Goal: Information Seeking & Learning: Learn about a topic

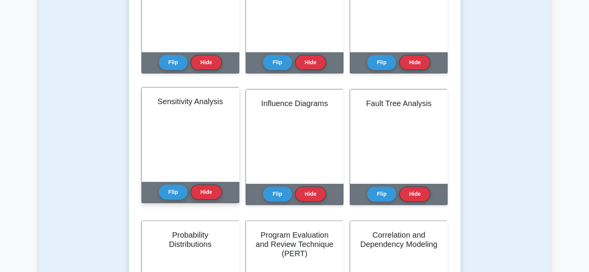
scroll to position [247, 0]
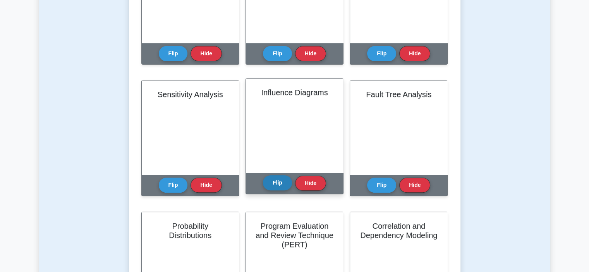
click at [278, 182] on button "Flip" at bounding box center [277, 182] width 29 height 15
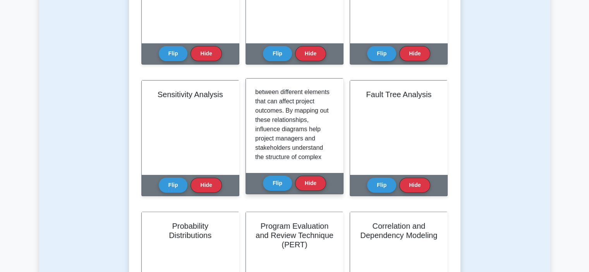
scroll to position [116, 0]
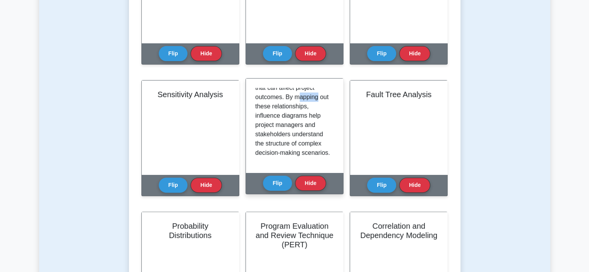
drag, startPoint x: 278, startPoint y: 107, endPoint x: 258, endPoint y: 105, distance: 21.0
click at [258, 105] on p "Influence Diagrams are graphical representations that illustrate the relationsh…" at bounding box center [293, 65] width 76 height 186
drag, startPoint x: 290, startPoint y: 105, endPoint x: 250, endPoint y: 106, distance: 39.9
click at [250, 106] on div "Influence Diagrams are graphical representations that illustrate the relationsh…" at bounding box center [294, 126] width 97 height 94
copy p "mapping out"
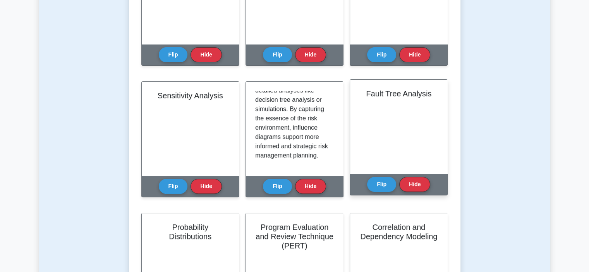
scroll to position [247, 0]
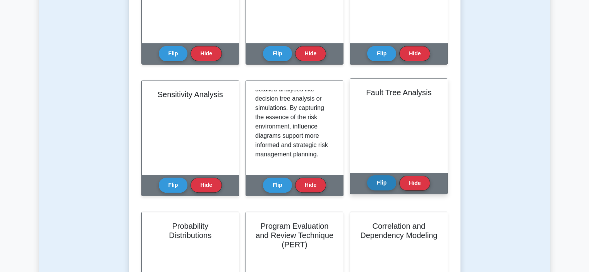
click at [383, 180] on button "Flip" at bounding box center [381, 182] width 29 height 15
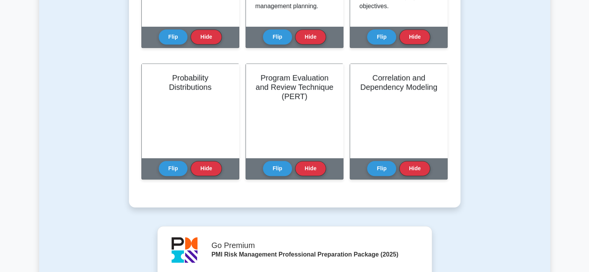
scroll to position [402, 0]
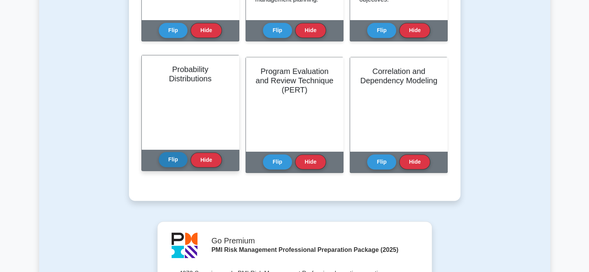
drag, startPoint x: 170, startPoint y: 159, endPoint x: 203, endPoint y: 159, distance: 32.1
click at [170, 159] on button "Flip" at bounding box center [173, 160] width 29 height 15
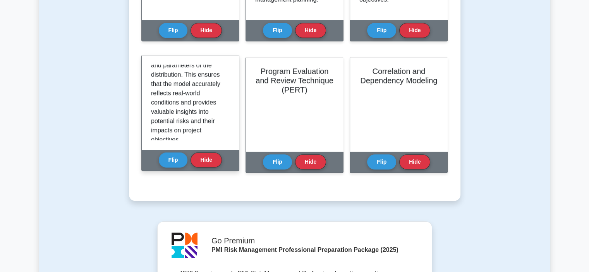
scroll to position [620, 0]
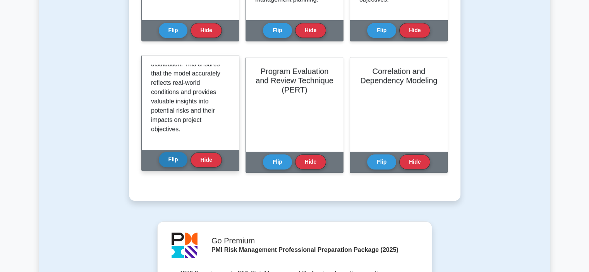
click at [178, 158] on button "Flip" at bounding box center [173, 159] width 29 height 15
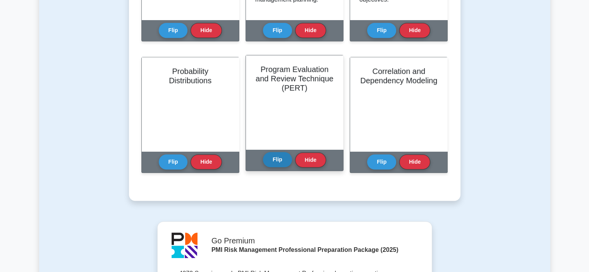
click at [276, 159] on button "Flip" at bounding box center [277, 159] width 29 height 15
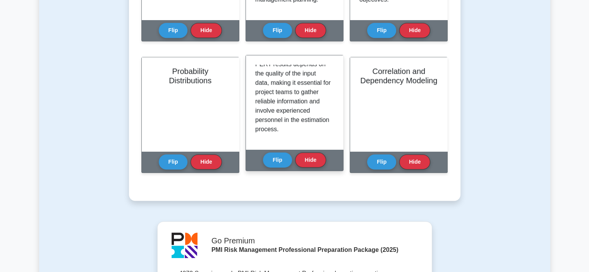
scroll to position [745, 0]
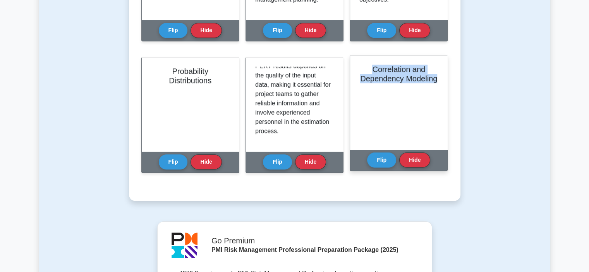
drag, startPoint x: 423, startPoint y: 96, endPoint x: 367, endPoint y: 65, distance: 63.8
click at [367, 65] on div "Correlation and Dependency Modeling" at bounding box center [398, 102] width 97 height 94
copy h2 "Correlation and Dependency Modeling"
click at [379, 159] on button "Flip" at bounding box center [381, 159] width 29 height 15
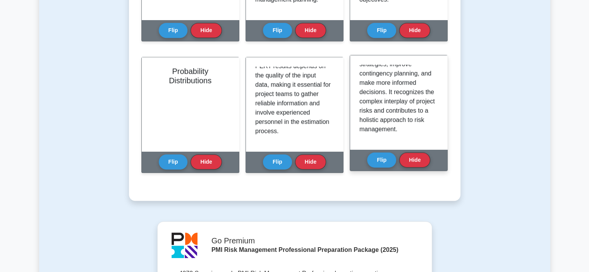
scroll to position [835, 0]
drag, startPoint x: 379, startPoint y: 118, endPoint x: 360, endPoint y: 122, distance: 19.7
click at [360, 122] on p "By incorporating correlation and dependency modeling into Quantitative Risk Ana…" at bounding box center [397, 73] width 76 height 121
copy p "holistic"
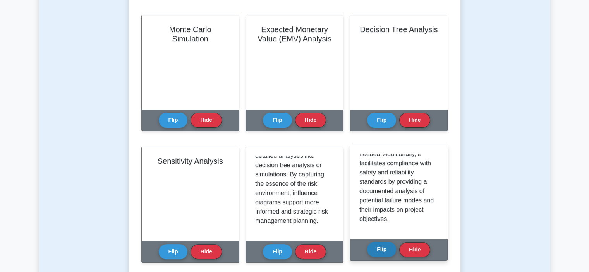
scroll to position [194, 0]
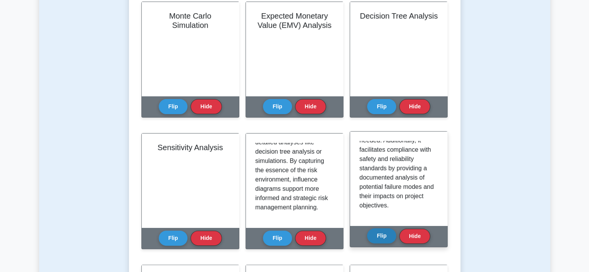
click at [385, 236] on button "Flip" at bounding box center [381, 235] width 29 height 15
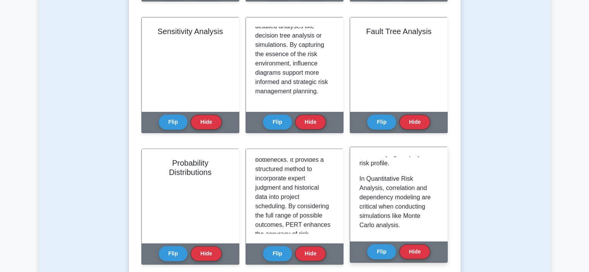
scroll to position [177, 0]
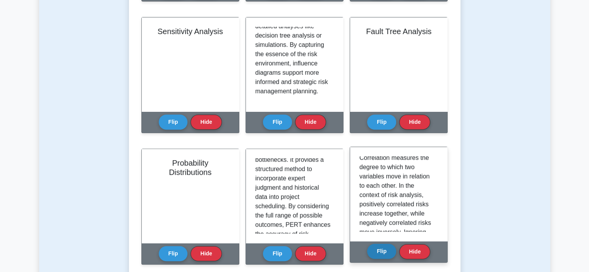
click at [389, 251] on button "Flip" at bounding box center [381, 251] width 29 height 15
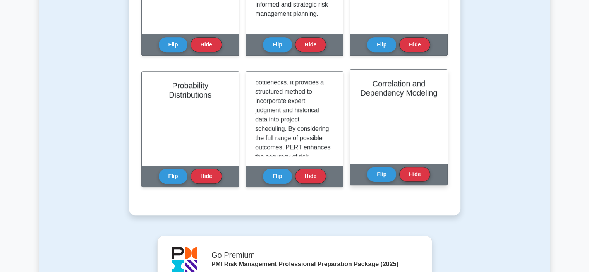
scroll to position [271, 0]
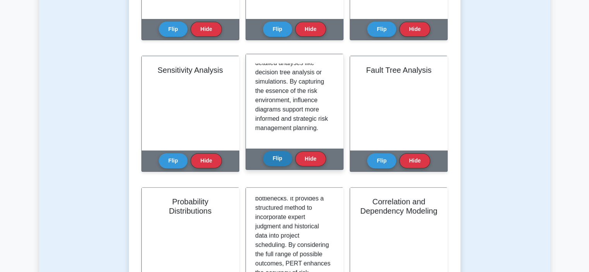
click at [274, 160] on button "Flip" at bounding box center [277, 158] width 29 height 15
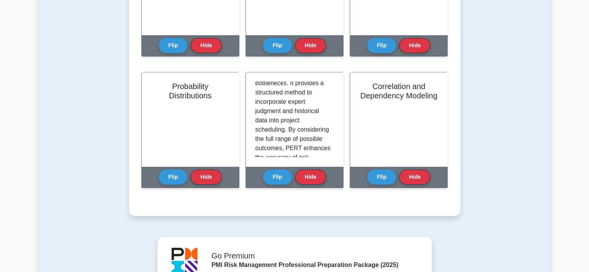
scroll to position [387, 0]
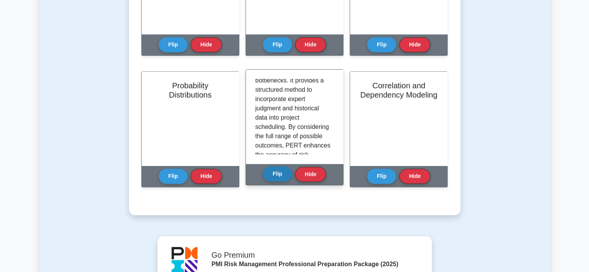
click at [273, 173] on button "Flip" at bounding box center [277, 174] width 29 height 15
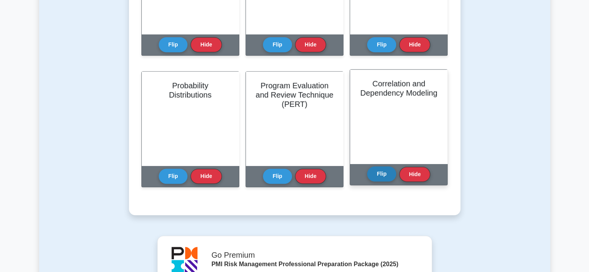
click at [383, 173] on button "Flip" at bounding box center [381, 174] width 29 height 15
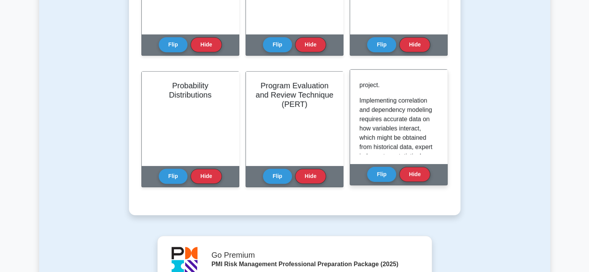
scroll to position [564, 0]
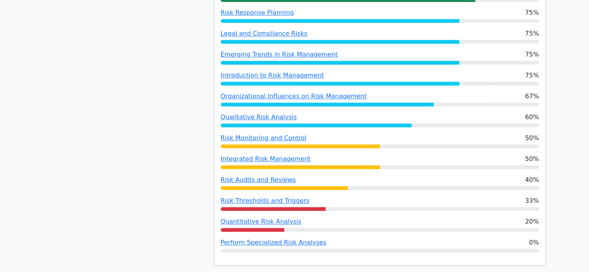
scroll to position [620, 0]
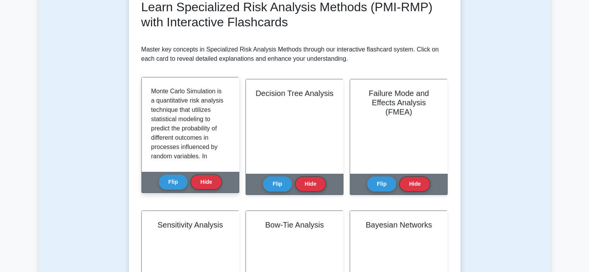
scroll to position [77, 0]
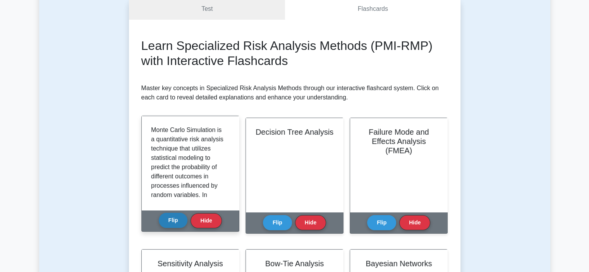
click at [176, 220] on button "Flip" at bounding box center [173, 220] width 29 height 15
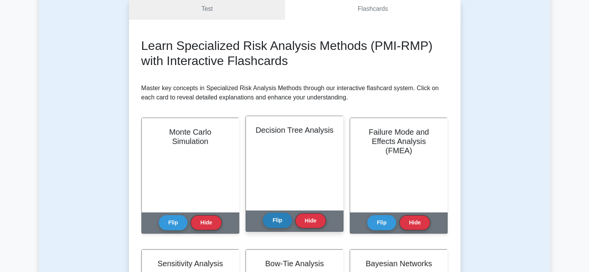
click at [275, 222] on button "Flip" at bounding box center [277, 220] width 29 height 15
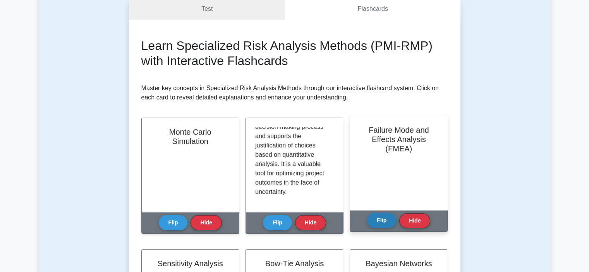
click at [381, 223] on button "Flip" at bounding box center [381, 220] width 29 height 15
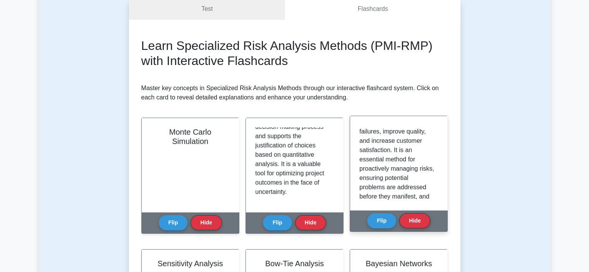
scroll to position [770, 0]
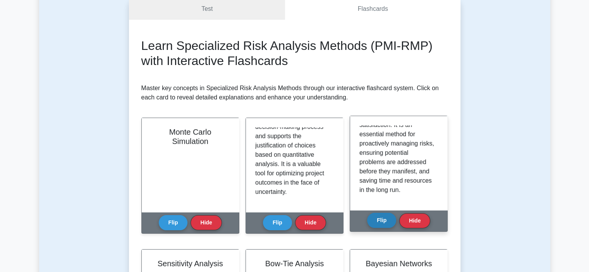
click at [383, 217] on button "Flip" at bounding box center [381, 220] width 29 height 15
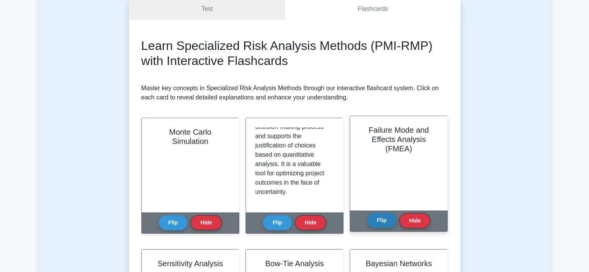
drag, startPoint x: 380, startPoint y: 220, endPoint x: 383, endPoint y: 201, distance: 19.6
click at [380, 220] on button "Flip" at bounding box center [381, 220] width 29 height 15
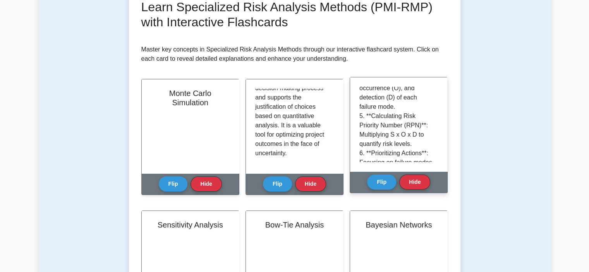
scroll to position [305, 0]
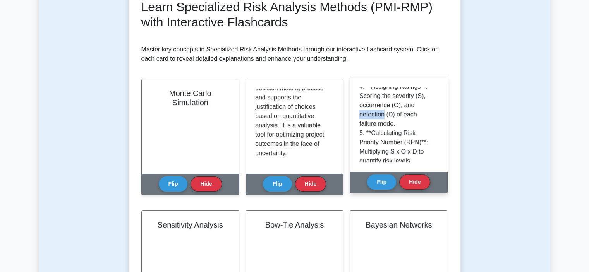
drag, startPoint x: 386, startPoint y: 114, endPoint x: 353, endPoint y: 113, distance: 32.5
click at [353, 113] on div "Failure Mode and Effects Analysis (FMEA) is a systematic, proactive tool used t…" at bounding box center [398, 124] width 97 height 94
click at [383, 113] on p "1. **Listing Components or Steps**: Identifying all elements of the process or …" at bounding box center [397, 82] width 76 height 242
drag, startPoint x: 385, startPoint y: 113, endPoint x: 355, endPoint y: 113, distance: 30.6
click at [353, 112] on div "Failure Mode and Effects Analysis (FMEA) is a systematic, proactive tool used t…" at bounding box center [398, 124] width 97 height 94
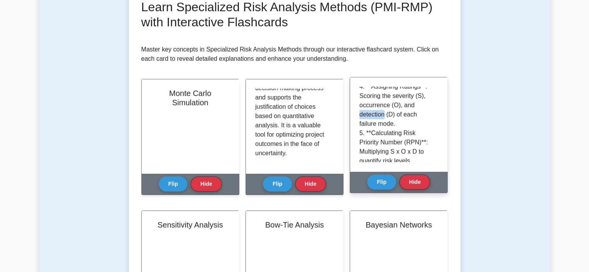
copy p "detection"
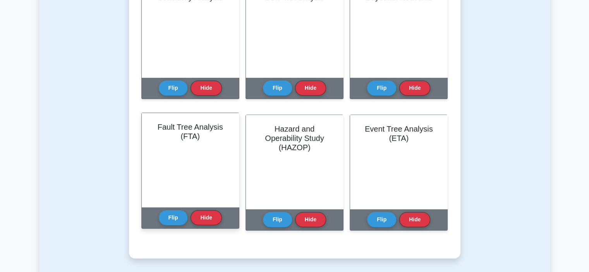
scroll to position [349, 0]
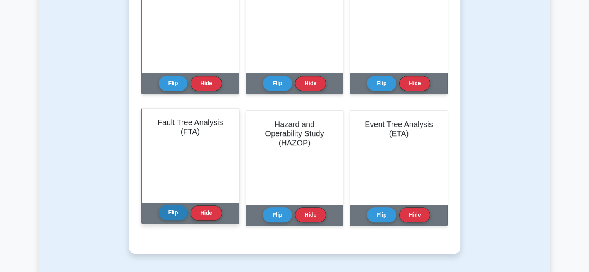
click at [172, 210] on button "Flip" at bounding box center [173, 212] width 29 height 15
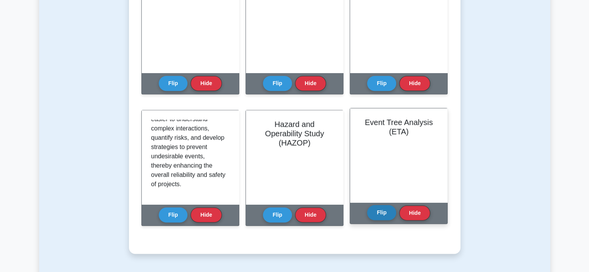
click at [378, 209] on button "Flip" at bounding box center [381, 212] width 29 height 15
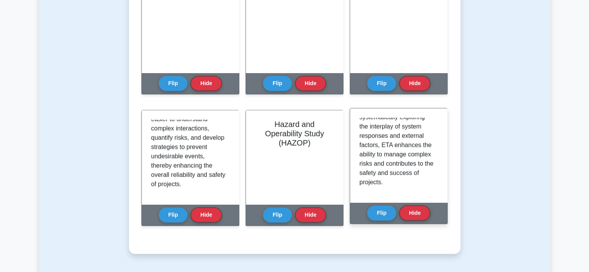
scroll to position [702, 0]
click at [378, 212] on button "Flip" at bounding box center [381, 212] width 29 height 15
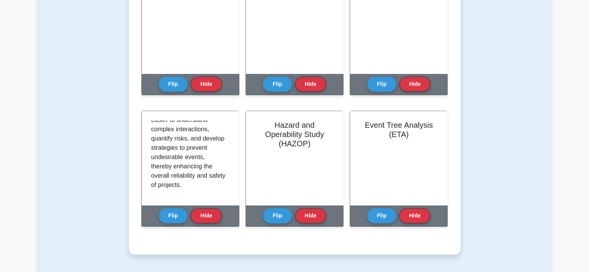
scroll to position [349, 0]
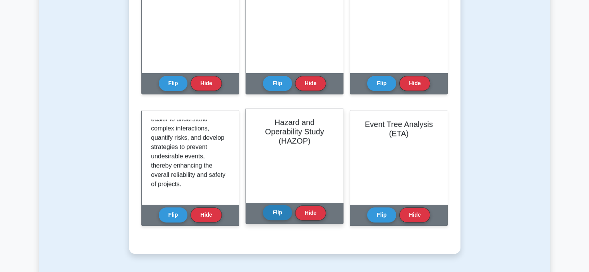
click at [278, 213] on button "Flip" at bounding box center [277, 212] width 29 height 15
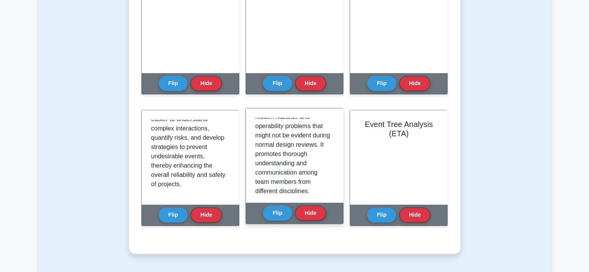
scroll to position [426, 0]
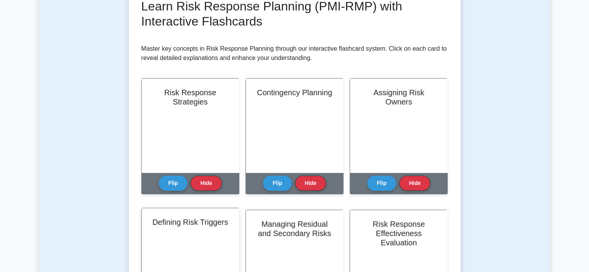
scroll to position [116, 0]
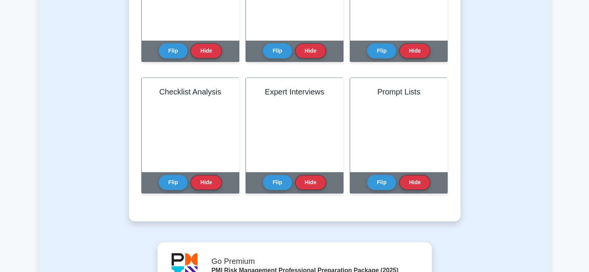
scroll to position [542, 0]
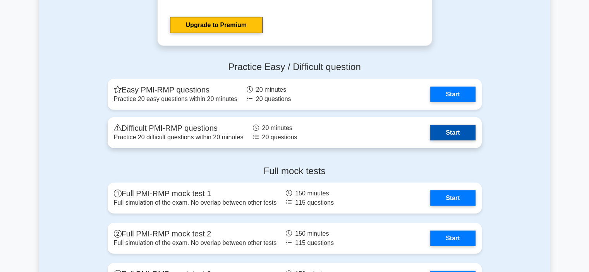
scroll to position [2091, 0]
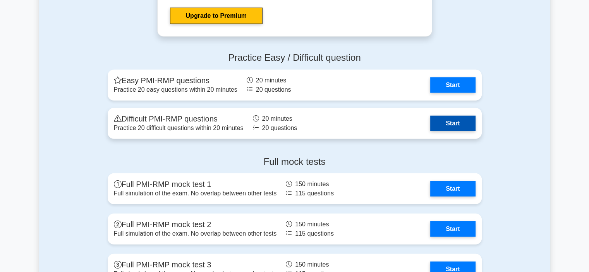
click at [462, 122] on link "Start" at bounding box center [452, 123] width 45 height 15
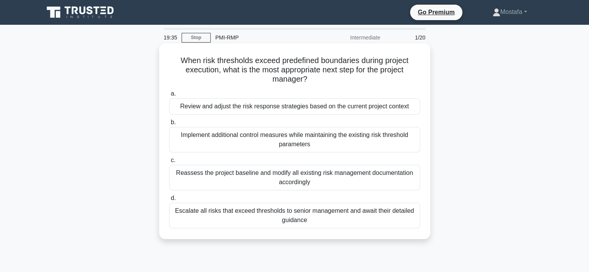
click at [415, 110] on div "Review and adjust the risk response strategies based on the current project con…" at bounding box center [294, 106] width 251 height 16
click at [169, 96] on input "a. Review and adjust the risk response strategies based on the current project …" at bounding box center [169, 93] width 0 height 5
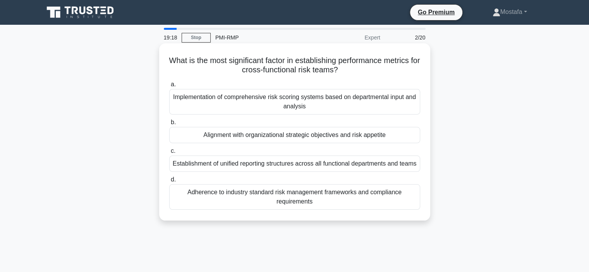
click at [415, 136] on div "Alignment with organizational strategic objectives and risk appetite" at bounding box center [294, 135] width 251 height 16
click at [169, 125] on input "b. Alignment with organizational strategic objectives and risk appetite" at bounding box center [169, 122] width 0 height 5
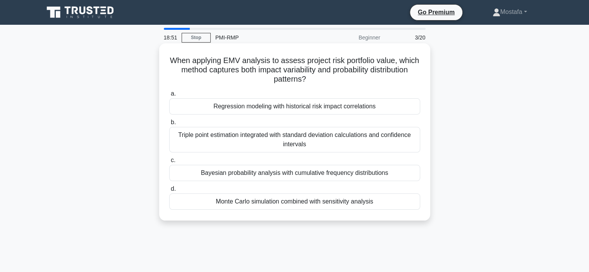
click at [393, 204] on div "Monte Carlo simulation combined with sensitivity analysis" at bounding box center [294, 202] width 251 height 16
click at [169, 192] on input "d. Monte Carlo simulation combined with sensitivity analysis" at bounding box center [169, 189] width 0 height 5
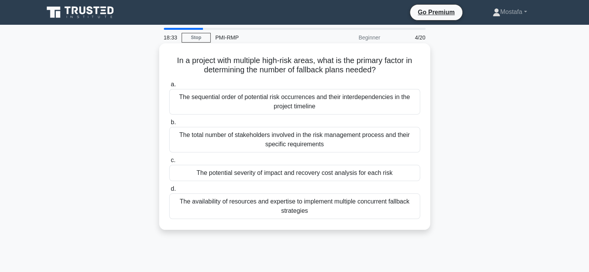
click at [416, 175] on div "The potential severity of impact and recovery cost analysis for each risk" at bounding box center [294, 173] width 251 height 16
click at [169, 163] on input "c. The potential severity of impact and recovery cost analysis for each risk" at bounding box center [169, 160] width 0 height 5
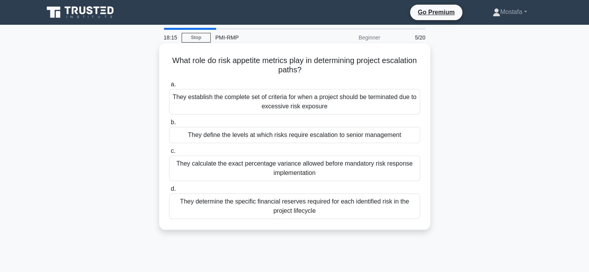
click at [414, 138] on div "They define the levels at which risks require escalation to senior management" at bounding box center [294, 135] width 251 height 16
click at [169, 125] on input "b. They define the levels at which risks require escalation to senior management" at bounding box center [169, 122] width 0 height 5
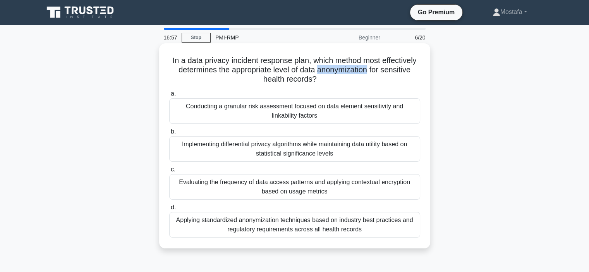
drag, startPoint x: 318, startPoint y: 70, endPoint x: 370, endPoint y: 72, distance: 51.5
click at [370, 72] on h5 "In a data privacy incident response plan, which method most effectively determi…" at bounding box center [294, 70] width 252 height 29
copy h5 "anonymization"
click at [412, 193] on div "Evaluating the frequency of data access patterns and applying contextual encryp…" at bounding box center [294, 187] width 251 height 26
click at [169, 172] on input "c. Evaluating the frequency of data access patterns and applying contextual enc…" at bounding box center [169, 169] width 0 height 5
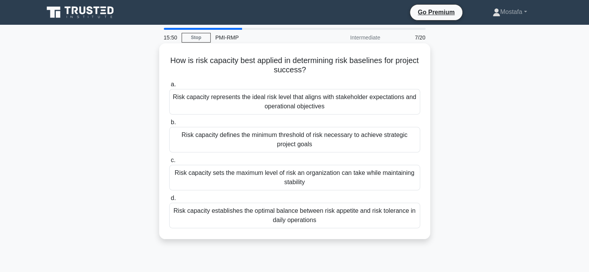
click at [411, 179] on div "Risk capacity sets the maximum level of risk an organization can take while mai…" at bounding box center [294, 178] width 251 height 26
click at [169, 163] on input "c. Risk capacity sets the maximum level of risk an organization can take while …" at bounding box center [169, 160] width 0 height 5
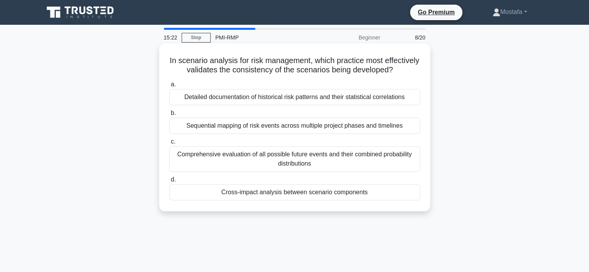
click at [408, 201] on div "Cross-impact analysis between scenario components" at bounding box center [294, 192] width 251 height 16
click at [169, 182] on input "d. Cross-impact analysis between scenario components" at bounding box center [169, 179] width 0 height 5
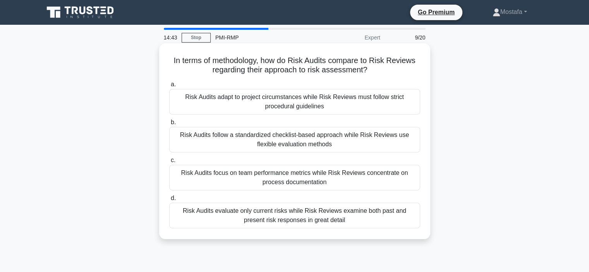
click at [411, 147] on div "Risk Audits follow a standardized checklist-based approach while Risk Reviews u…" at bounding box center [294, 140] width 251 height 26
click at [169, 125] on input "b. Risk Audits follow a standardized checklist-based approach while Risk Review…" at bounding box center [169, 122] width 0 height 5
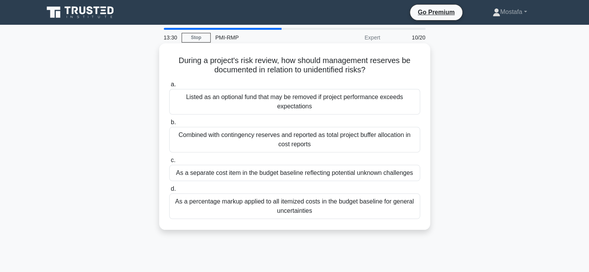
click at [418, 178] on div "As a separate cost item in the budget baseline reflecting potential unknown cha…" at bounding box center [294, 173] width 251 height 16
click at [169, 163] on input "c. As a separate cost item in the budget baseline reflecting potential unknown …" at bounding box center [169, 160] width 0 height 5
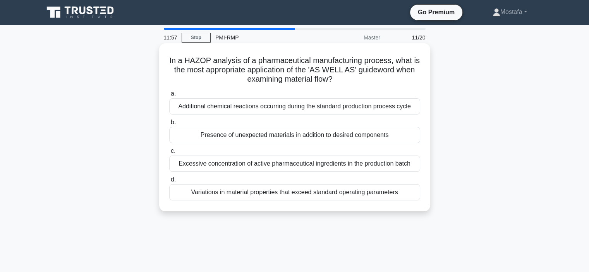
click at [413, 196] on div "Variations in material properties that exceed standard operating parameters" at bounding box center [294, 192] width 251 height 16
click at [169, 182] on input "d. Variations in material properties that exceed standard operating parameters" at bounding box center [169, 179] width 0 height 5
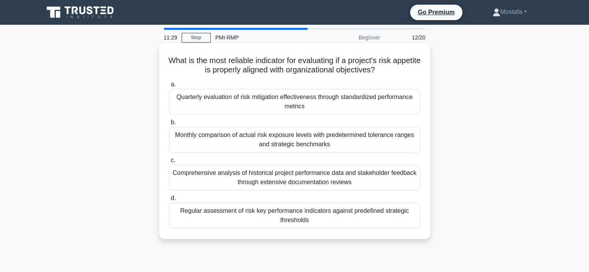
click at [412, 220] on div "Regular assessment of risk key performance indicators against predefined strate…" at bounding box center [294, 216] width 251 height 26
click at [169, 201] on input "d. Regular assessment of risk key performance indicators against predefined str…" at bounding box center [169, 198] width 0 height 5
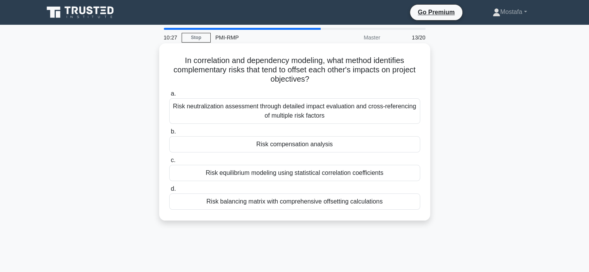
click at [409, 145] on div "Risk compensation analysis" at bounding box center [294, 144] width 251 height 16
click at [169, 134] on input "b. Risk compensation analysis" at bounding box center [169, 131] width 0 height 5
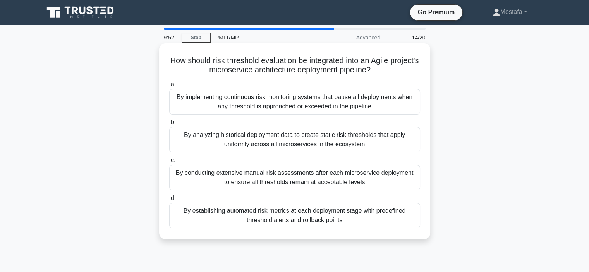
click at [413, 220] on div "By establishing automated risk metrics at each deployment stage with predefined…" at bounding box center [294, 216] width 251 height 26
click at [169, 201] on input "d. By establishing automated risk metrics at each deployment stage with predefi…" at bounding box center [169, 198] width 0 height 5
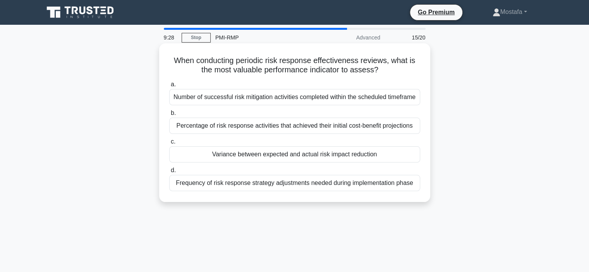
click at [406, 155] on div "Variance between expected and actual risk impact reduction" at bounding box center [294, 154] width 251 height 16
click at [169, 144] on input "c. Variance between expected and actual risk impact reduction" at bounding box center [169, 141] width 0 height 5
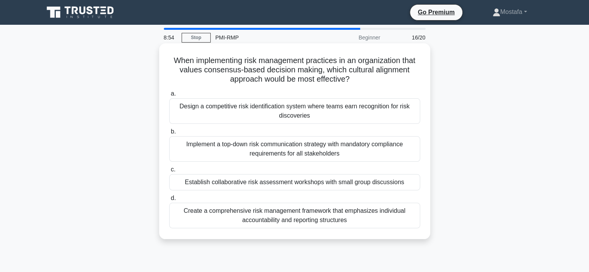
click at [417, 183] on div "Establish collaborative risk assessment workshops with small group discussions" at bounding box center [294, 182] width 251 height 16
click at [169, 172] on input "c. Establish collaborative risk assessment workshops with small group discussio…" at bounding box center [169, 169] width 0 height 5
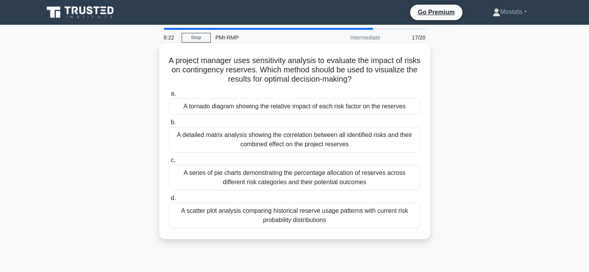
click at [415, 108] on div "A tornado diagram showing the relative impact of each risk factor on the reserv…" at bounding box center [294, 106] width 251 height 16
click at [169, 96] on input "a. A tornado diagram showing the relative impact of each risk factor on the res…" at bounding box center [169, 93] width 0 height 5
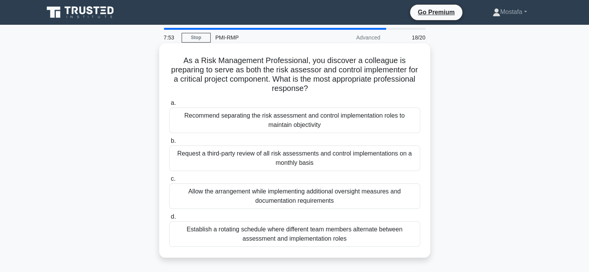
click at [406, 125] on div "Recommend separating the risk assessment and control implementation roles to ma…" at bounding box center [294, 121] width 251 height 26
click at [169, 106] on input "a. Recommend separating the risk assessment and control implementation roles to…" at bounding box center [169, 103] width 0 height 5
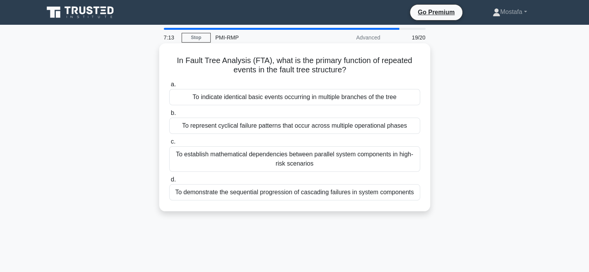
click at [410, 100] on div "To indicate identical basic events occurring in multiple branches of the tree" at bounding box center [294, 97] width 251 height 16
click at [169, 87] on input "a. To indicate identical basic events occurring in multiple branches of the tree" at bounding box center [169, 84] width 0 height 5
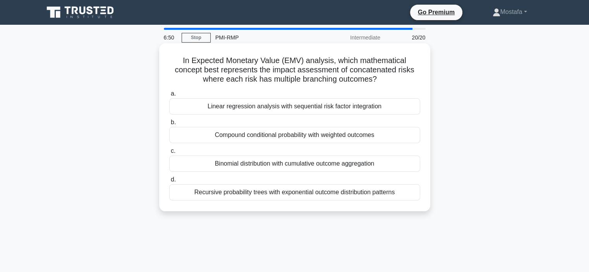
click at [403, 136] on div "Compound conditional probability with weighted outcomes" at bounding box center [294, 135] width 251 height 16
click at [169, 125] on input "b. Compound conditional probability with weighted outcomes" at bounding box center [169, 122] width 0 height 5
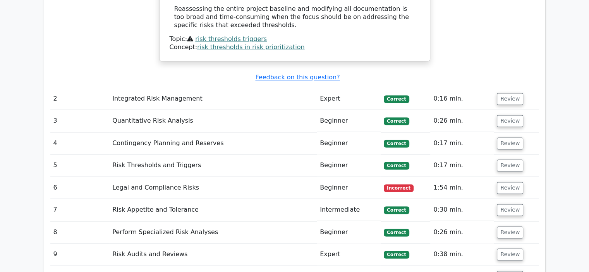
scroll to position [1278, 0]
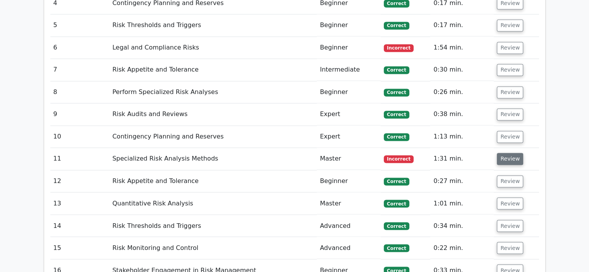
click at [506, 153] on button "Review" at bounding box center [510, 159] width 26 height 12
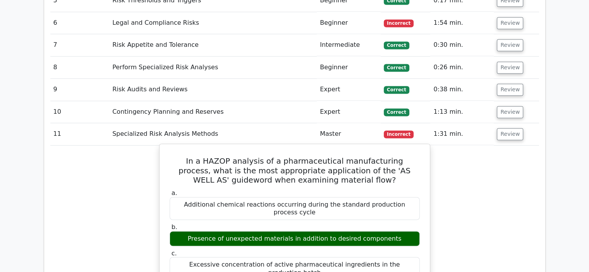
scroll to position [1317, 0]
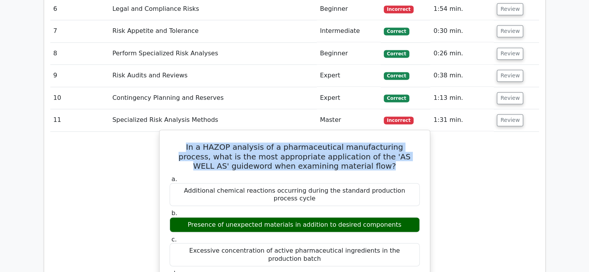
drag, startPoint x: 355, startPoint y: 111, endPoint x: 167, endPoint y: 89, distance: 188.7
copy h5 "In a HAZOP analysis of a pharmaceutical manufacturing process, what is the most…"
drag, startPoint x: 396, startPoint y: 159, endPoint x: 178, endPoint y: 164, distance: 217.7
click at [178, 217] on div "Presence of unexpected materials in addition to desired components" at bounding box center [295, 224] width 250 height 15
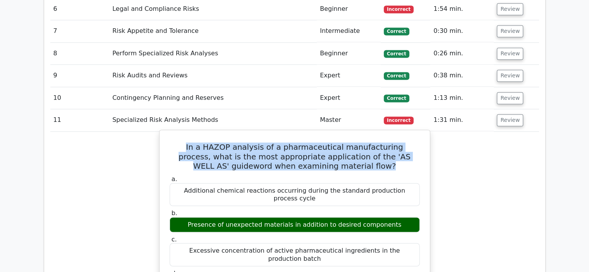
copy div "Presence of unexpected materials in addition to desired components"
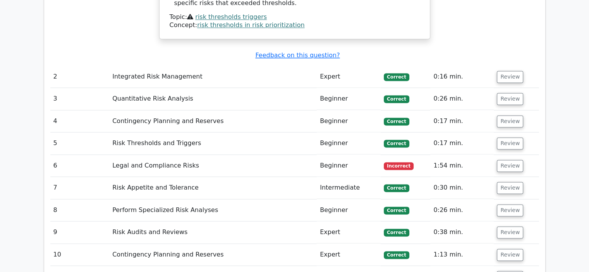
scroll to position [1142, 0]
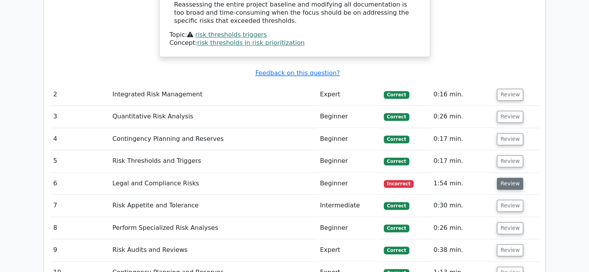
click at [503, 178] on button "Review" at bounding box center [510, 184] width 26 height 12
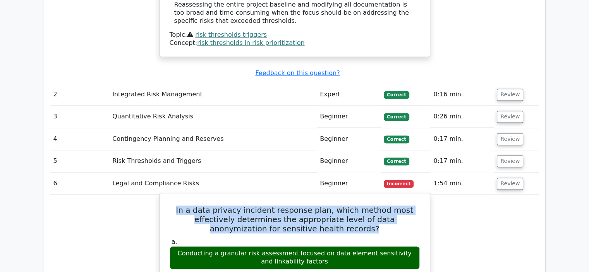
drag, startPoint x: 324, startPoint y: 173, endPoint x: 164, endPoint y: 154, distance: 160.8
copy h5 "In a data privacy incident response plan, which method most effectively determi…"
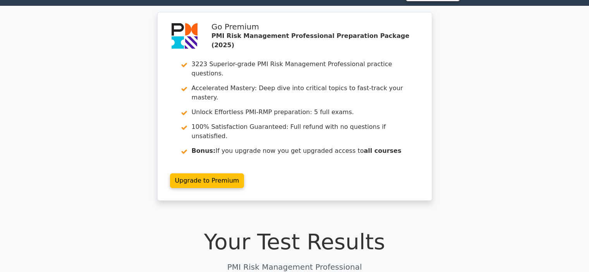
scroll to position [0, 0]
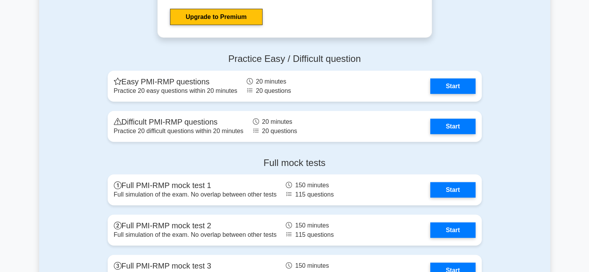
scroll to position [2091, 0]
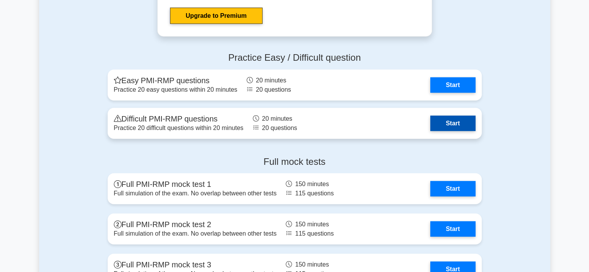
click at [469, 121] on link "Start" at bounding box center [452, 123] width 45 height 15
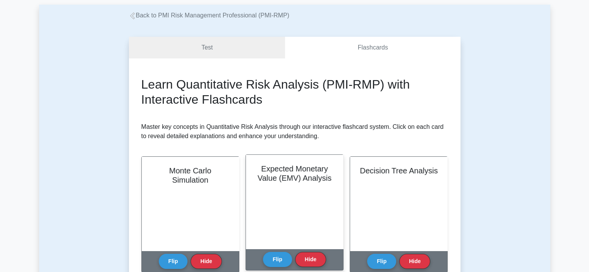
scroll to position [116, 0]
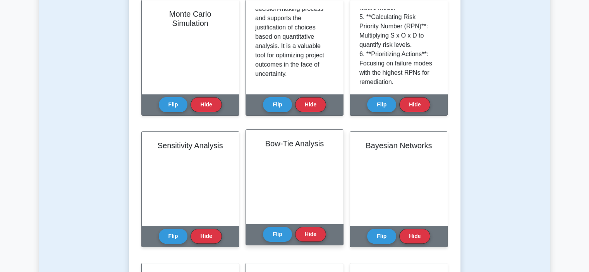
scroll to position [232, 0]
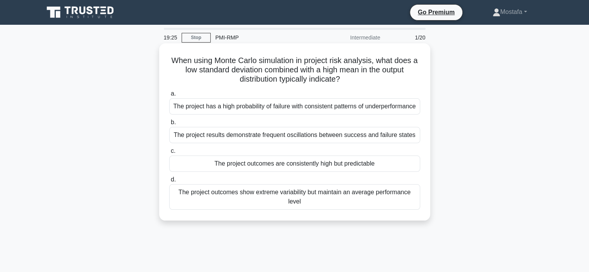
drag, startPoint x: 345, startPoint y: 81, endPoint x: 160, endPoint y: 60, distance: 186.7
click at [160, 60] on div "When using Monte Carlo simulation in project risk analysis, what does a low sta…" at bounding box center [294, 131] width 271 height 177
copy h5 "When using Monte Carlo simulation in project risk analysis, what does a low sta…"
click at [414, 143] on div "The project results demonstrate frequent oscillations between success and failu…" at bounding box center [294, 135] width 251 height 16
click at [169, 125] on input "b. The project results demonstrate frequent oscillations between success and fa…" at bounding box center [169, 122] width 0 height 5
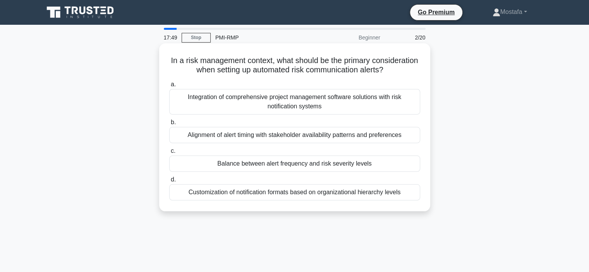
click at [418, 172] on div "Balance between alert frequency and risk severity levels" at bounding box center [294, 164] width 251 height 16
click at [169, 154] on input "c. Balance between alert frequency and risk severity levels" at bounding box center [169, 151] width 0 height 5
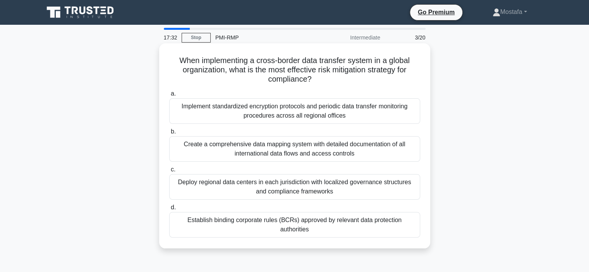
click at [415, 118] on div "Implement standardized encryption protocols and periodic data transfer monitori…" at bounding box center [294, 111] width 251 height 26
click at [169, 96] on input "a. Implement standardized encryption protocols and periodic data transfer monit…" at bounding box center [169, 93] width 0 height 5
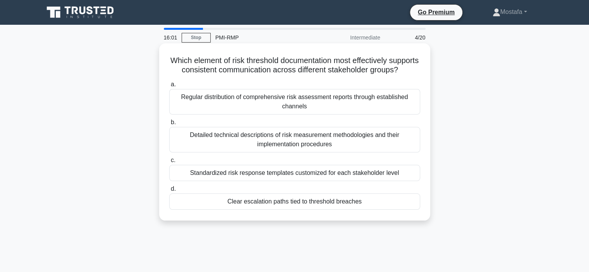
click at [415, 210] on div "Clear escalation paths tied to threshold breaches" at bounding box center [294, 202] width 251 height 16
click at [169, 192] on input "d. Clear escalation paths tied to threshold breaches" at bounding box center [169, 189] width 0 height 5
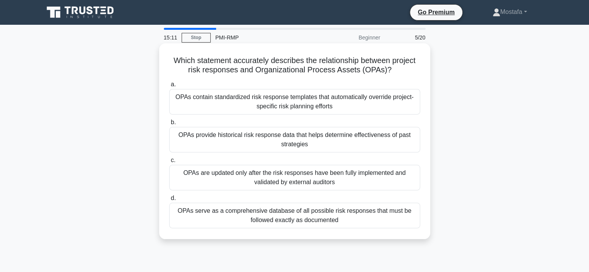
click at [415, 109] on div "OPAs contain standardized risk response templates that automatically override p…" at bounding box center [294, 102] width 251 height 26
click at [169, 87] on input "a. OPAs contain standardized risk response templates that automatically overrid…" at bounding box center [169, 84] width 0 height 5
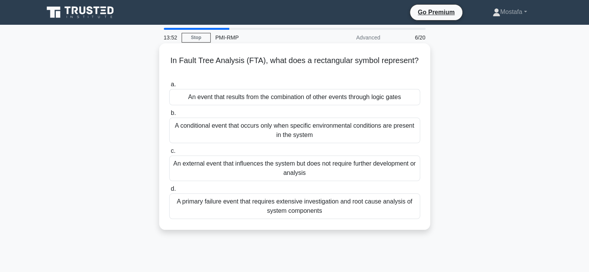
click at [415, 136] on div "A conditional event that occurs only when specific environmental conditions are…" at bounding box center [294, 131] width 251 height 26
click at [169, 116] on input "b. A conditional event that occurs only when specific environmental conditions …" at bounding box center [169, 113] width 0 height 5
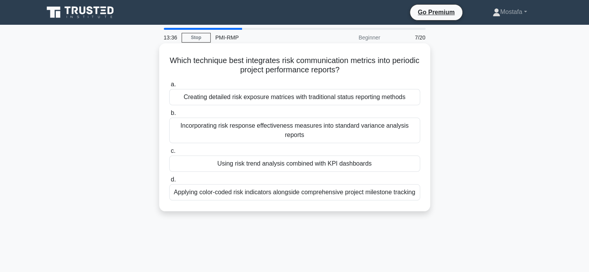
click at [407, 165] on div "Using risk trend analysis combined with KPI dashboards" at bounding box center [294, 164] width 251 height 16
click at [169, 154] on input "c. Using risk trend analysis combined with KPI dashboards" at bounding box center [169, 151] width 0 height 5
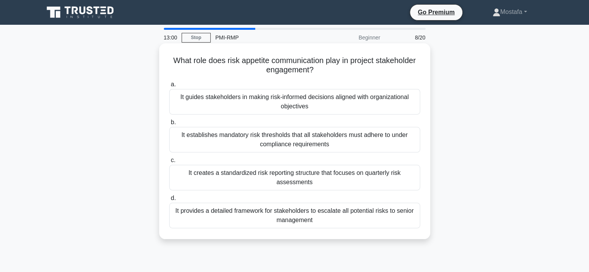
click at [413, 108] on div "It guides stakeholders in making risk-informed decisions aligned with organizat…" at bounding box center [294, 102] width 251 height 26
click at [169, 87] on input "a. It guides stakeholders in making risk-informed decisions aligned with organi…" at bounding box center [169, 84] width 0 height 5
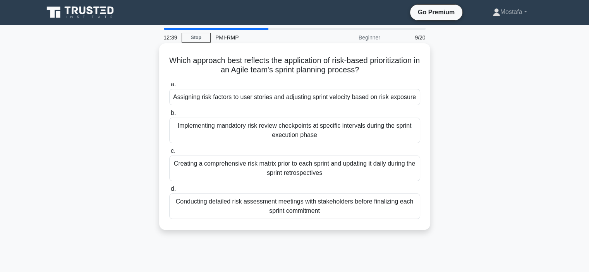
click at [419, 102] on div "Assigning risk factors to user stories and adjusting sprint velocity based on r…" at bounding box center [294, 97] width 251 height 16
click at [169, 87] on input "a. Assigning risk factors to user stories and adjusting sprint velocity based o…" at bounding box center [169, 84] width 0 height 5
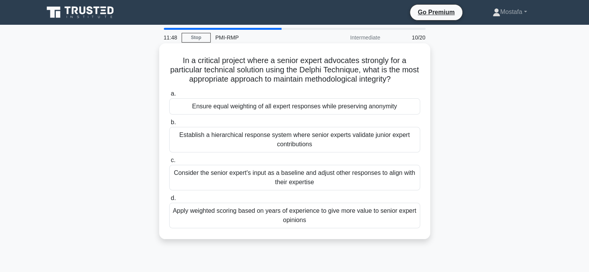
click at [401, 182] on div "Consider the senior expert's input as a baseline and adjust other responses to …" at bounding box center [294, 178] width 251 height 26
click at [169, 163] on input "c. Consider the senior expert's input as a baseline and adjust other responses …" at bounding box center [169, 160] width 0 height 5
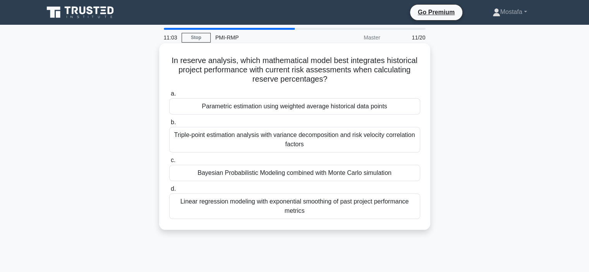
click at [412, 176] on div "Bayesian Probabilistic Modeling combined with Monte Carlo simulation" at bounding box center [294, 173] width 251 height 16
click at [169, 163] on input "c. Bayesian Probabilistic Modeling combined with Monte Carlo simulation" at bounding box center [169, 160] width 0 height 5
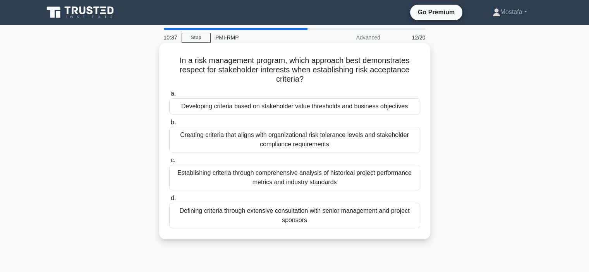
click at [409, 145] on div "Creating criteria that aligns with organizational risk tolerance levels and sta…" at bounding box center [294, 140] width 251 height 26
click at [169, 125] on input "b. Creating criteria that aligns with organizational risk tolerance levels and …" at bounding box center [169, 122] width 0 height 5
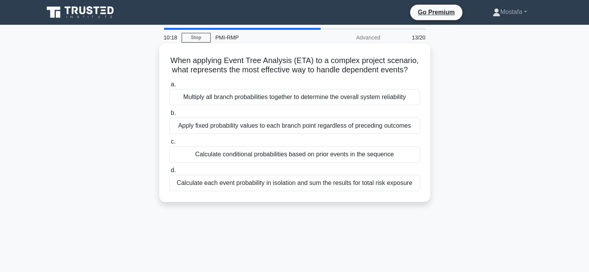
click at [412, 163] on div "Calculate conditional probabilities based on prior events in the sequence" at bounding box center [294, 154] width 251 height 16
click at [169, 144] on input "c. Calculate conditional probabilities based on prior events in the sequence" at bounding box center [169, 141] width 0 height 5
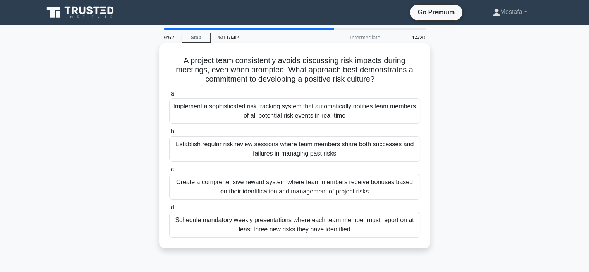
click at [412, 153] on div "Establish regular risk review sessions where team members share both successes …" at bounding box center [294, 149] width 251 height 26
click at [169, 134] on input "b. Establish regular risk review sessions where team members share both success…" at bounding box center [169, 131] width 0 height 5
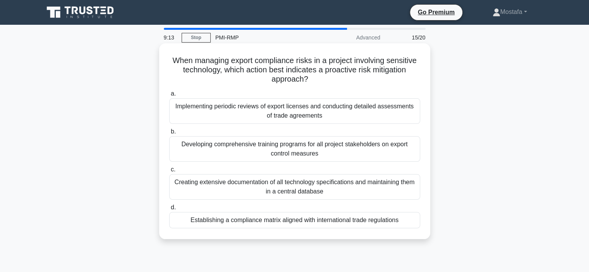
click at [412, 221] on div "Establishing a compliance matrix aligned with international trade regulations" at bounding box center [294, 220] width 251 height 16
click at [169, 210] on input "d. Establishing a compliance matrix aligned with international trade regulations" at bounding box center [169, 207] width 0 height 5
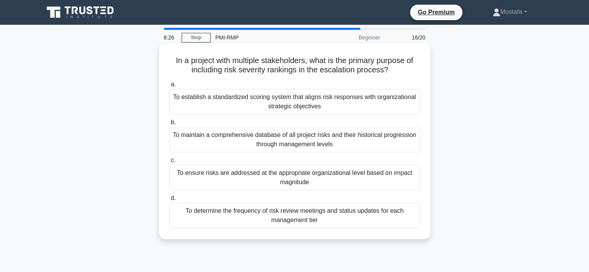
click at [400, 106] on div "To establish a standardized scoring system that aligns risk responses with orga…" at bounding box center [294, 102] width 251 height 26
click at [169, 87] on input "a. To establish a standardized scoring system that aligns risk responses with o…" at bounding box center [169, 84] width 0 height 5
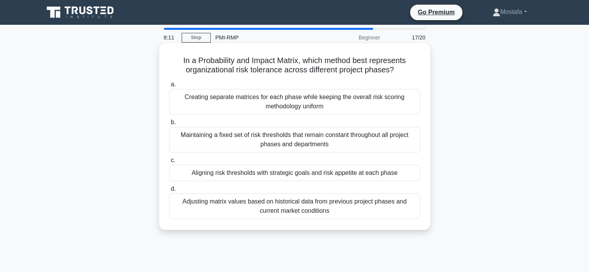
click at [415, 176] on div "Aligning risk thresholds with strategic goals and risk appetite at each phase" at bounding box center [294, 173] width 251 height 16
click at [169, 163] on input "c. Aligning risk thresholds with strategic goals and risk appetite at each phase" at bounding box center [169, 160] width 0 height 5
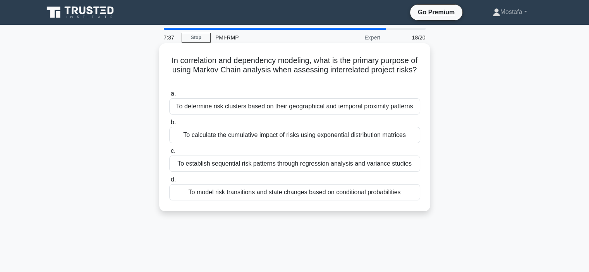
click at [414, 167] on div "To establish sequential risk patterns through regression analysis and variance …" at bounding box center [294, 164] width 251 height 16
click at [169, 154] on input "c. To establish sequential risk patterns through regression analysis and varian…" at bounding box center [169, 151] width 0 height 5
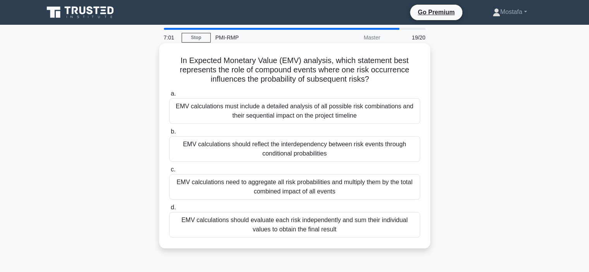
click at [408, 154] on div "EMV calculations should reflect the interdependency between risk events through…" at bounding box center [294, 149] width 251 height 26
click at [169, 134] on input "b. EMV calculations should reflect the interdependency between risk events thro…" at bounding box center [169, 131] width 0 height 5
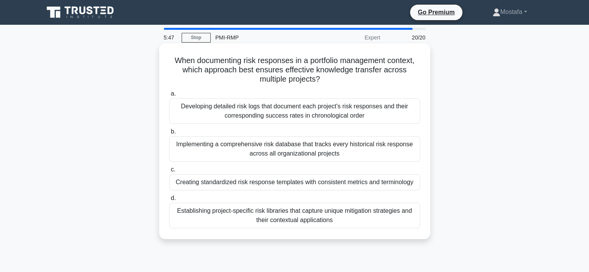
click at [415, 183] on div "Creating standardized risk response templates with consistent metrics and termi…" at bounding box center [294, 182] width 251 height 16
click at [169, 172] on input "c. Creating standardized risk response templates with consistent metrics and te…" at bounding box center [169, 169] width 0 height 5
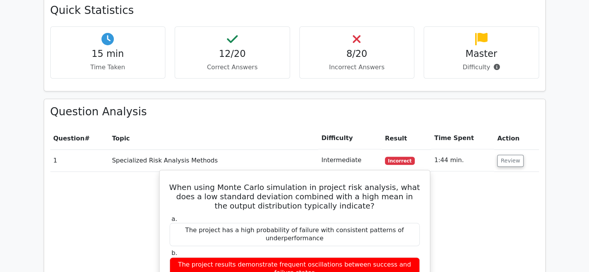
scroll to position [736, 0]
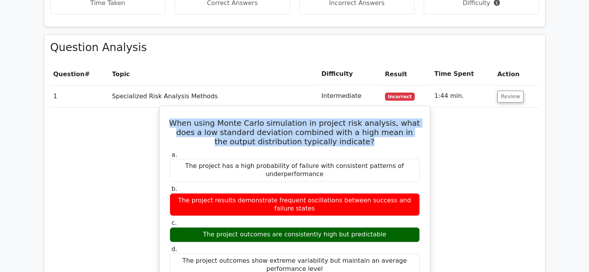
drag, startPoint x: 354, startPoint y: 115, endPoint x: 169, endPoint y: 93, distance: 186.8
click at [169, 118] on h5 "When using Monte Carlo simulation in project risk analysis, what does a low sta…" at bounding box center [295, 132] width 252 height 28
copy h5 "When using Monte Carlo simulation in project risk analysis, what does a low sta…"
drag, startPoint x: 381, startPoint y: 206, endPoint x: 206, endPoint y: 206, distance: 175.0
click at [206, 227] on div "The project outcomes are consistently high but predictable" at bounding box center [295, 234] width 250 height 15
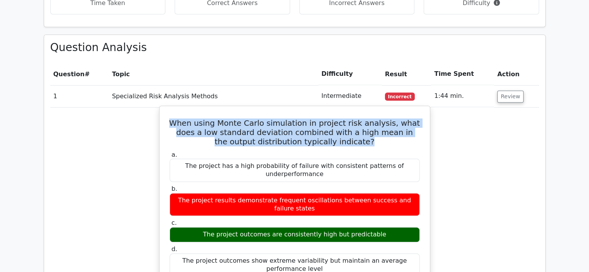
copy div "The project outcomes are consistently high but predictable"
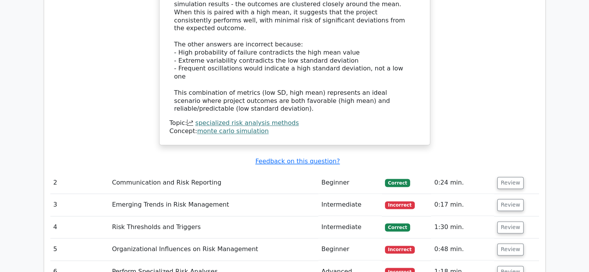
scroll to position [1162, 0]
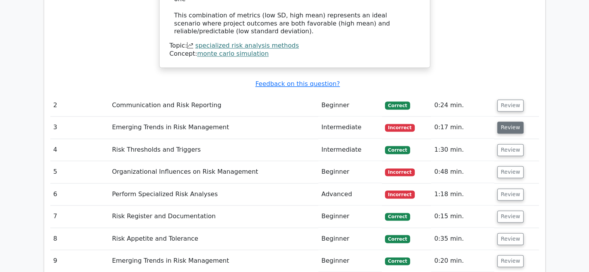
click at [509, 122] on button "Review" at bounding box center [510, 128] width 26 height 12
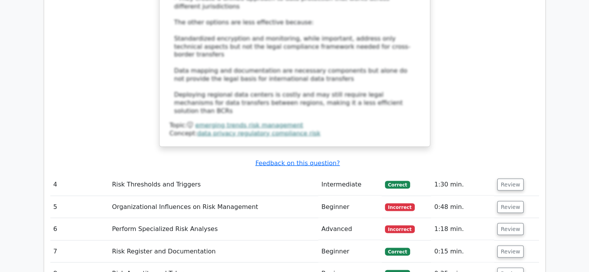
scroll to position [1626, 0]
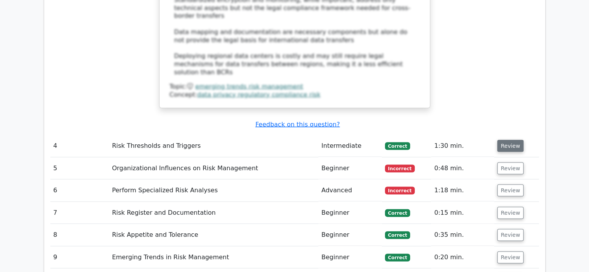
click at [511, 140] on button "Review" at bounding box center [510, 146] width 26 height 12
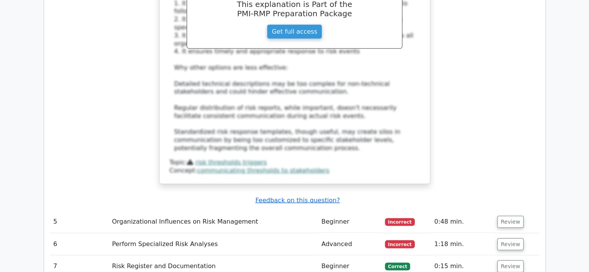
scroll to position [2014, 0]
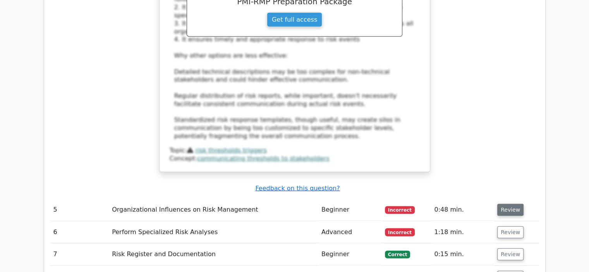
click at [507, 204] on button "Review" at bounding box center [510, 210] width 26 height 12
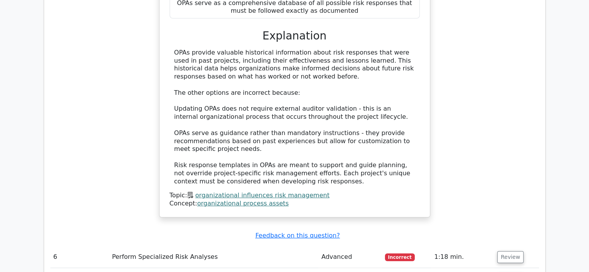
scroll to position [2440, 0]
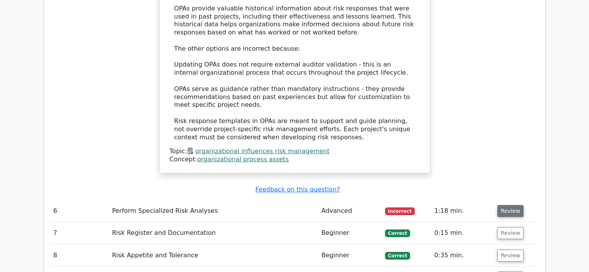
click at [505, 205] on button "Review" at bounding box center [510, 211] width 26 height 12
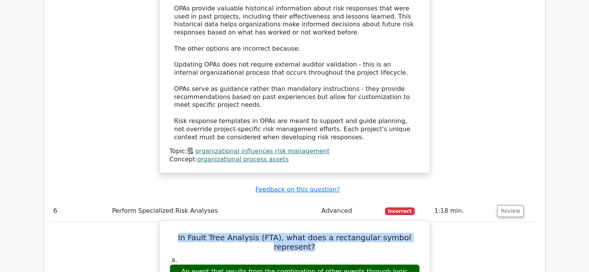
drag, startPoint x: 423, startPoint y: 147, endPoint x: 165, endPoint y: 147, distance: 257.9
copy h5 "In Fault Tree Analysis (FTA), what does a rectangular symbol represent?"
drag, startPoint x: 409, startPoint y: 172, endPoint x: 181, endPoint y: 172, distance: 228.1
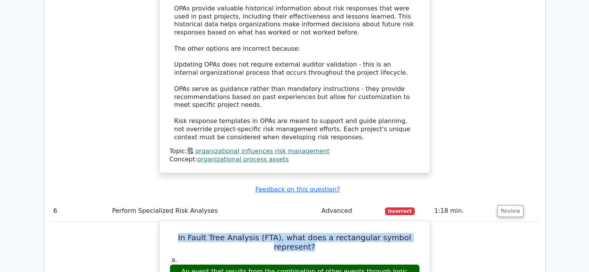
click at [181, 264] on div "An event that results from the combination of other events through logic gates" at bounding box center [295, 275] width 250 height 23
copy div "An event that results from the combination of other events through logic gates"
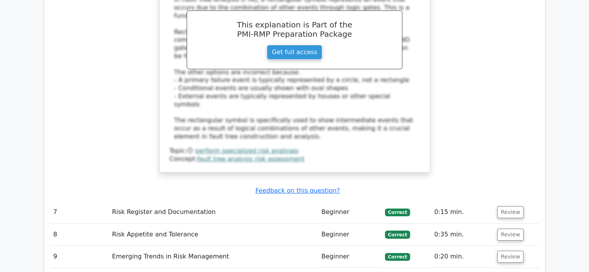
scroll to position [2865, 0]
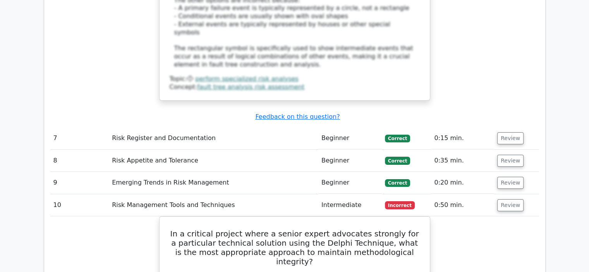
scroll to position [2943, 0]
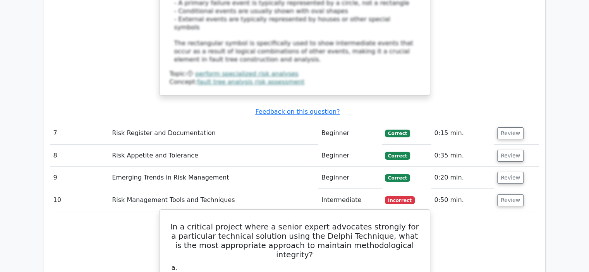
drag, startPoint x: 403, startPoint y: 154, endPoint x: 185, endPoint y: 157, distance: 218.0
copy div "Ensure equal weighting of all expert responses while preserving anonymity"
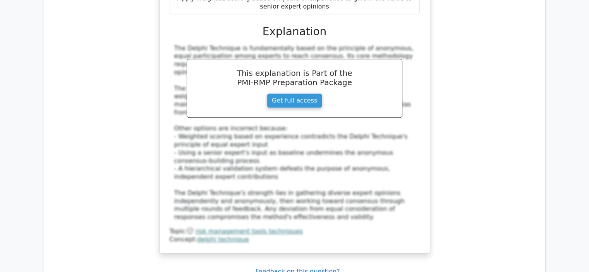
scroll to position [3330, 0]
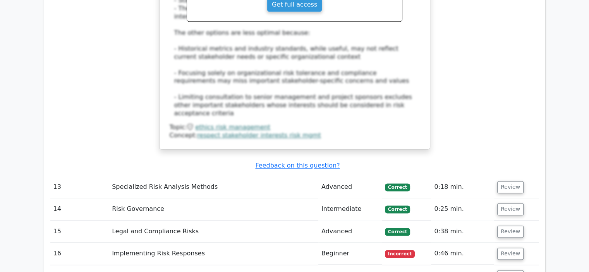
scroll to position [3911, 0]
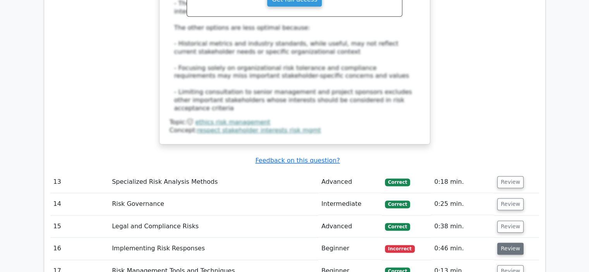
click at [508, 243] on button "Review" at bounding box center [510, 249] width 26 height 12
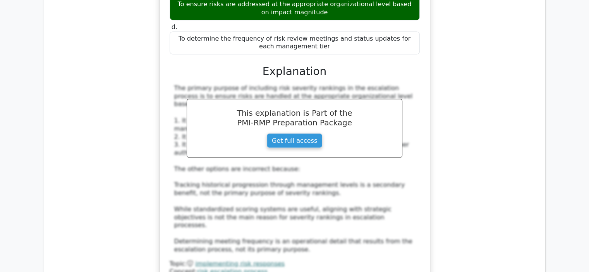
scroll to position [4298, 0]
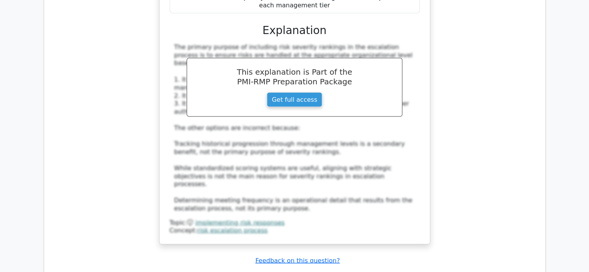
drag, startPoint x: 310, startPoint y: 157, endPoint x: 166, endPoint y: 136, distance: 145.7
copy h5 "In correlation and dependency modeling, what is the primary purpose of using Ma…"
drag, startPoint x: 408, startPoint y: 258, endPoint x: 181, endPoint y: 256, distance: 226.9
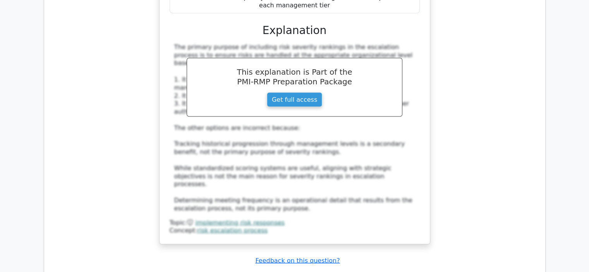
copy div "To model risk transitions and state changes based on conditional probabilities"
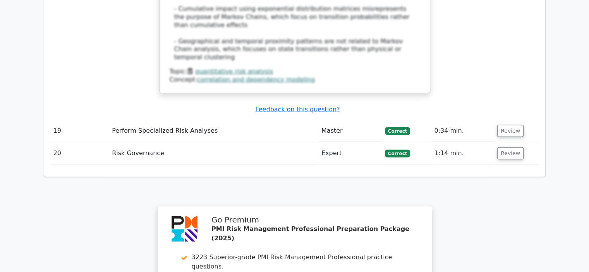
scroll to position [4739, 0]
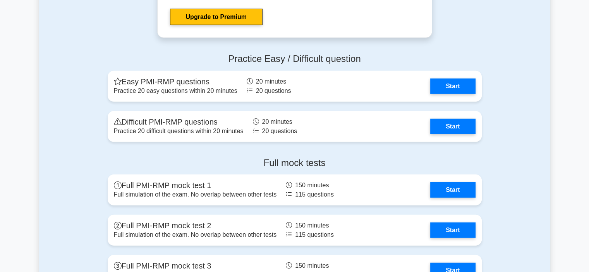
scroll to position [2091, 0]
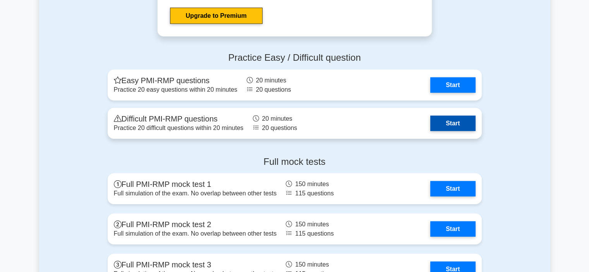
click at [461, 123] on link "Start" at bounding box center [452, 123] width 45 height 15
click at [466, 120] on link "Start" at bounding box center [452, 123] width 45 height 15
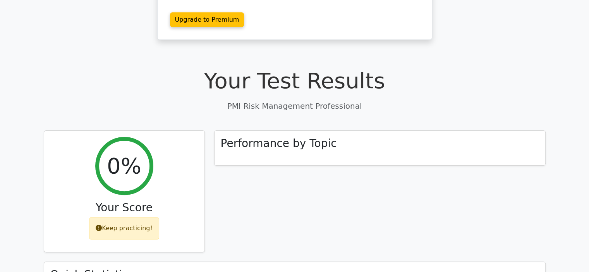
scroll to position [194, 0]
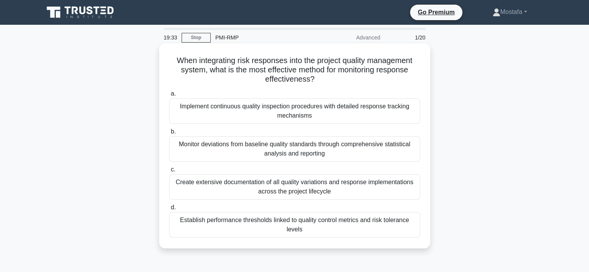
click at [409, 231] on div "Establish performance thresholds linked to quality control metrics and risk tol…" at bounding box center [294, 225] width 251 height 26
click at [169, 210] on input "d. Establish performance thresholds linked to quality control metrics and risk …" at bounding box center [169, 207] width 0 height 5
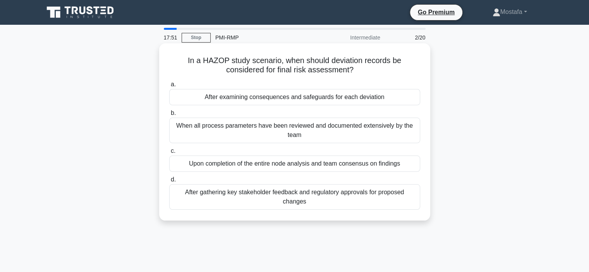
click at [401, 99] on div "After examining consequences and safeguards for each deviation" at bounding box center [294, 97] width 251 height 16
click at [169, 87] on input "a. After examining consequences and safeguards for each deviation" at bounding box center [169, 84] width 0 height 5
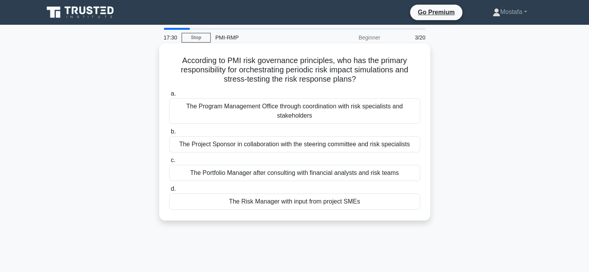
click at [401, 203] on div "The Risk Manager with input from project SMEs" at bounding box center [294, 202] width 251 height 16
click at [169, 192] on input "d. The Risk Manager with input from project SMEs" at bounding box center [169, 189] width 0 height 5
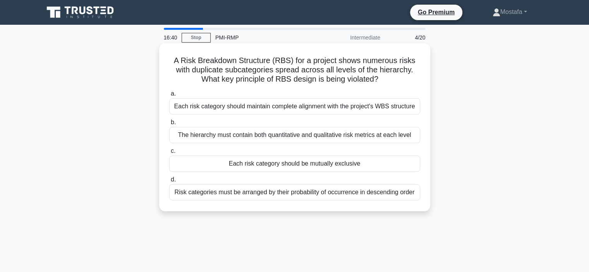
click at [410, 166] on div "Each risk category should be mutually exclusive" at bounding box center [294, 164] width 251 height 16
click at [169, 154] on input "c. Each risk category should be mutually exclusive" at bounding box center [169, 151] width 0 height 5
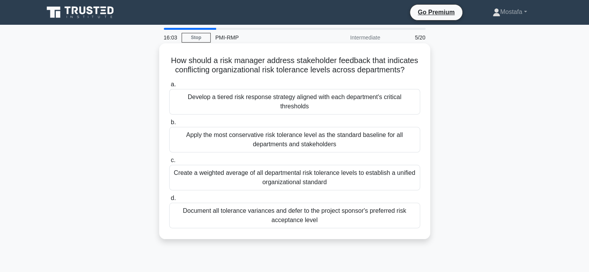
click at [415, 101] on div "Develop a tiered risk response strategy aligned with each department's critical…" at bounding box center [294, 102] width 251 height 26
click at [169, 87] on input "a. Develop a tiered risk response strategy aligned with each department's criti…" at bounding box center [169, 84] width 0 height 5
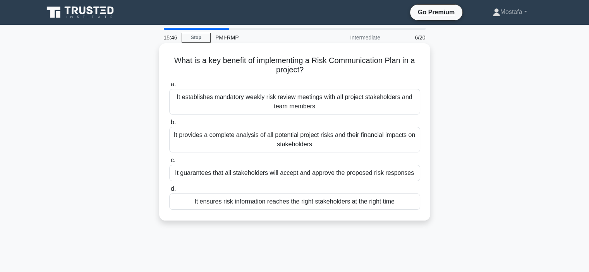
click at [414, 204] on div "It ensures risk information reaches the right stakeholders at the right time" at bounding box center [294, 202] width 251 height 16
click at [169, 192] on input "d. It ensures risk information reaches the right stakeholders at the right time" at bounding box center [169, 189] width 0 height 5
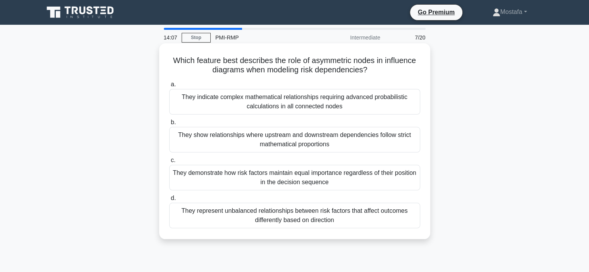
click at [403, 147] on div "They show relationships where upstream and downstream dependencies follow stric…" at bounding box center [294, 140] width 251 height 26
click at [169, 125] on input "b. They show relationships where upstream and downstream dependencies follow st…" at bounding box center [169, 122] width 0 height 5
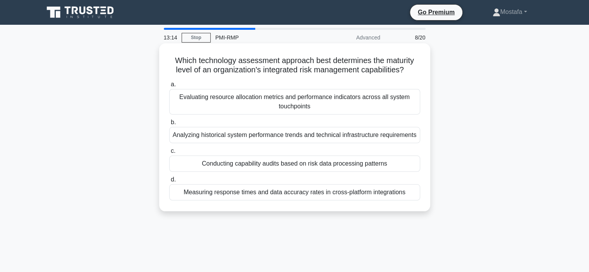
click at [412, 110] on div "Evaluating resource allocation metrics and performance indicators across all sy…" at bounding box center [294, 102] width 251 height 26
click at [169, 87] on input "a. Evaluating resource allocation metrics and performance indicators across all…" at bounding box center [169, 84] width 0 height 5
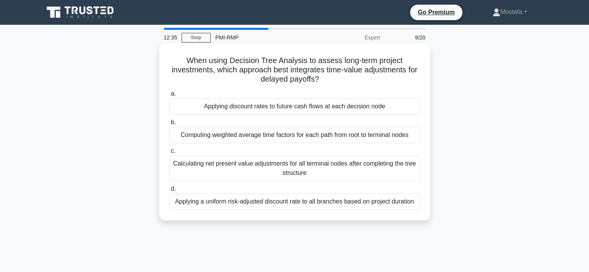
click at [405, 173] on div "Calculating net present value adjustments for all terminal nodes after completi…" at bounding box center [294, 169] width 251 height 26
click at [169, 154] on input "c. Calculating net present value adjustments for all terminal nodes after compl…" at bounding box center [169, 151] width 0 height 5
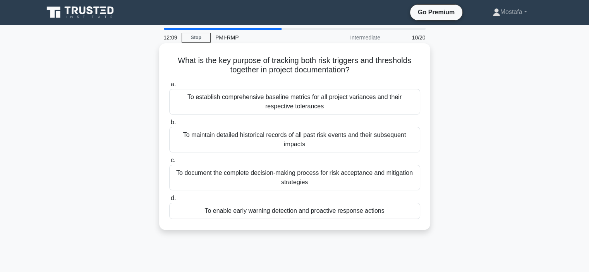
click at [406, 212] on div "To enable early warning detection and proactive response actions" at bounding box center [294, 211] width 251 height 16
click at [169, 201] on input "d. To enable early warning detection and proactive response actions" at bounding box center [169, 198] width 0 height 5
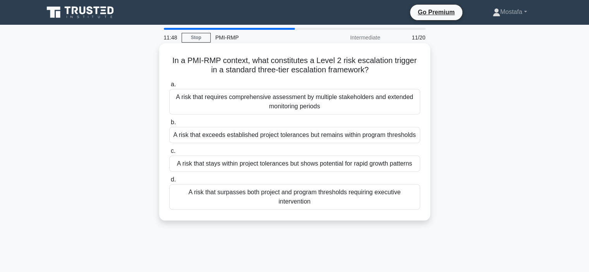
click at [415, 141] on div "A risk that exceeds established project tolerances but remains within program t…" at bounding box center [294, 135] width 251 height 16
click at [169, 125] on input "b. A risk that exceeds established project tolerances but remains within progra…" at bounding box center [169, 122] width 0 height 5
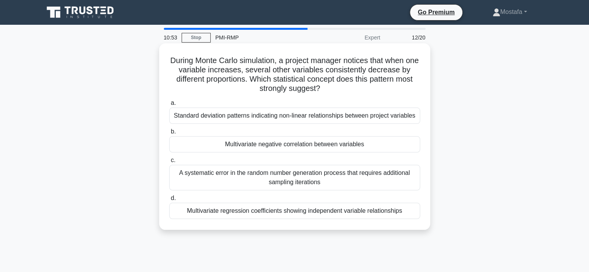
click at [397, 120] on div "Standard deviation patterns indicating non-linear relationships between project…" at bounding box center [294, 116] width 251 height 16
click at [169, 106] on input "a. Standard deviation patterns indicating non-linear relationships between proj…" at bounding box center [169, 103] width 0 height 5
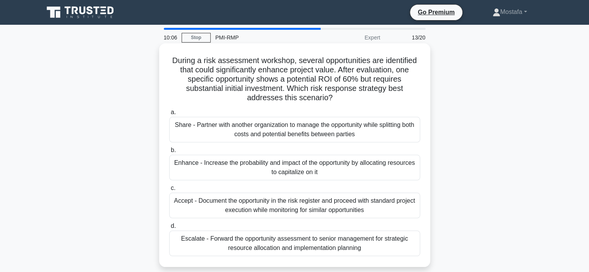
click at [413, 138] on div "Share - Partner with another organization to manage the opportunity while split…" at bounding box center [294, 130] width 251 height 26
click at [169, 115] on input "a. Share - Partner with another organization to manage the opportunity while sp…" at bounding box center [169, 112] width 0 height 5
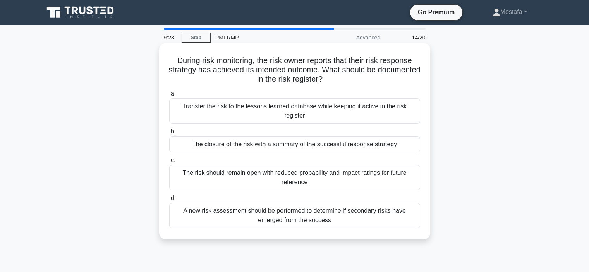
click at [409, 137] on div "The closure of the risk with a summary of the successful response strategy" at bounding box center [294, 144] width 251 height 16
click at [169, 134] on input "b. The closure of the risk with a summary of the successful response strategy" at bounding box center [169, 131] width 0 height 5
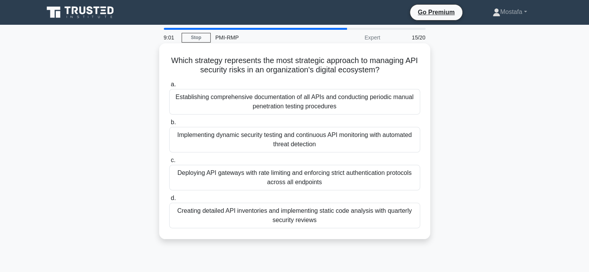
click at [407, 146] on div "Implementing dynamic security testing and continuous API monitoring with automa…" at bounding box center [294, 140] width 251 height 26
click at [169, 125] on input "b. Implementing dynamic security testing and continuous API monitoring with aut…" at bounding box center [169, 122] width 0 height 5
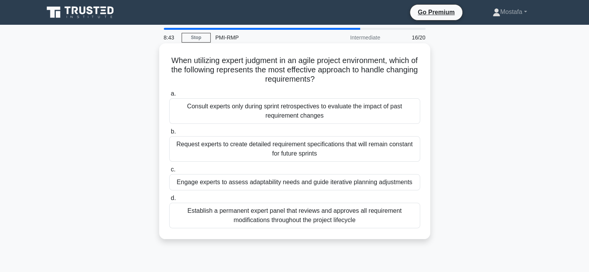
click at [415, 187] on div "Engage experts to assess adaptability needs and guide iterative planning adjust…" at bounding box center [294, 182] width 251 height 16
click at [169, 172] on input "c. Engage experts to assess adaptability needs and guide iterative planning adj…" at bounding box center [169, 169] width 0 height 5
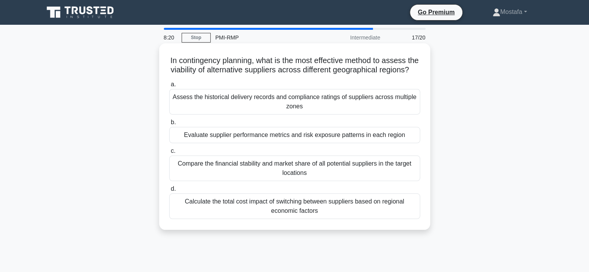
click at [413, 143] on div "Evaluate supplier performance metrics and risk exposure patterns in each region" at bounding box center [294, 135] width 251 height 16
click at [169, 125] on input "b. Evaluate supplier performance metrics and risk exposure patterns in each reg…" at bounding box center [169, 122] width 0 height 5
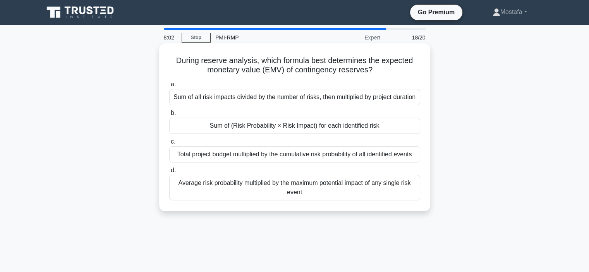
click at [413, 134] on div "Sum of (Risk Probability × Risk Impact) for each identified risk" at bounding box center [294, 126] width 251 height 16
click at [169, 116] on input "b. Sum of (Risk Probability × Risk Impact) for each identified risk" at bounding box center [169, 113] width 0 height 5
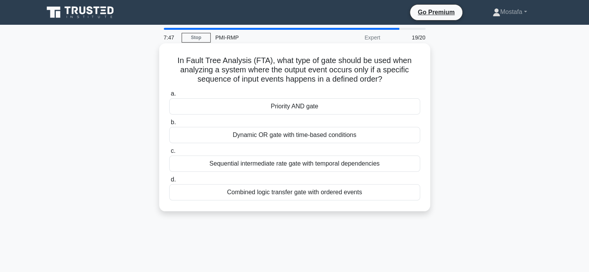
click at [398, 107] on div "Priority AND gate" at bounding box center [294, 106] width 251 height 16
click at [169, 96] on input "a. Priority AND gate" at bounding box center [169, 93] width 0 height 5
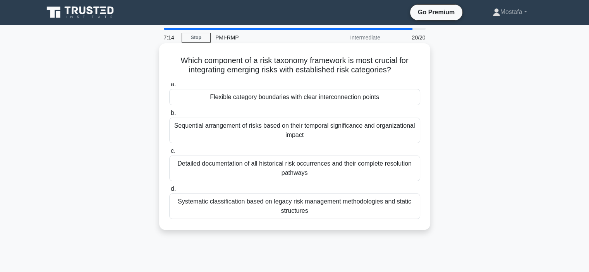
drag, startPoint x: 400, startPoint y: 72, endPoint x: 171, endPoint y: 57, distance: 229.0
click at [171, 57] on h5 "Which component of a risk taxonomy framework is most crucial for integrating em…" at bounding box center [294, 65] width 252 height 19
copy h5 "Which component of a risk taxonomy framework is most crucial for integrating em…"
click at [395, 100] on div "Flexible category boundaries with clear interconnection points" at bounding box center [294, 97] width 251 height 16
click at [169, 87] on input "a. Flexible category boundaries with clear interconnection points" at bounding box center [169, 84] width 0 height 5
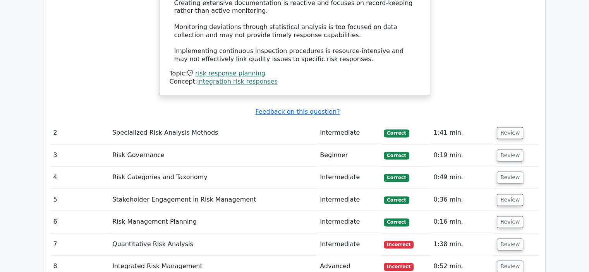
scroll to position [1123, 0]
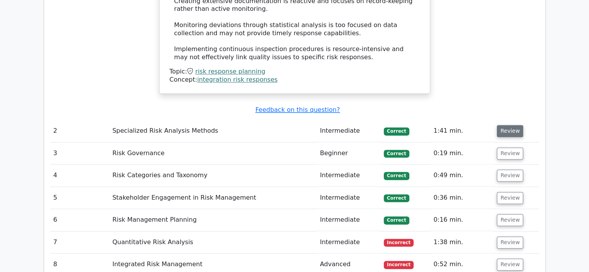
click at [512, 125] on button "Review" at bounding box center [510, 131] width 26 height 12
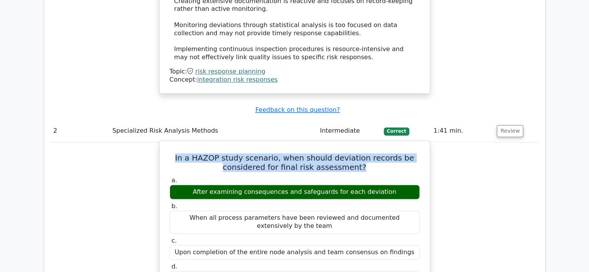
drag, startPoint x: 360, startPoint y: 130, endPoint x: 178, endPoint y: 121, distance: 182.2
click at [178, 153] on h5 "In a HAZOP study scenario, when should deviation records be considered for fina…" at bounding box center [295, 162] width 252 height 19
copy h5 "In a HAZOP study scenario, when should deviation records be considered for fina…"
drag, startPoint x: 391, startPoint y: 153, endPoint x: 191, endPoint y: 156, distance: 200.2
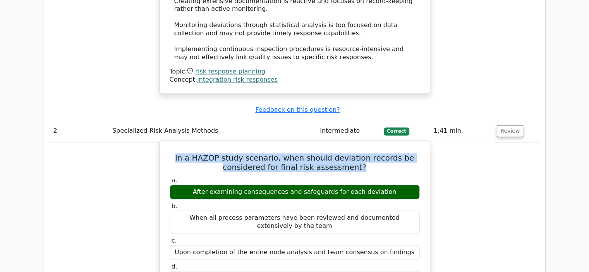
click at [191, 185] on div "After examining consequences and safeguards for each deviation" at bounding box center [295, 192] width 250 height 15
copy div "After examining consequences and safeguards for each deviation"
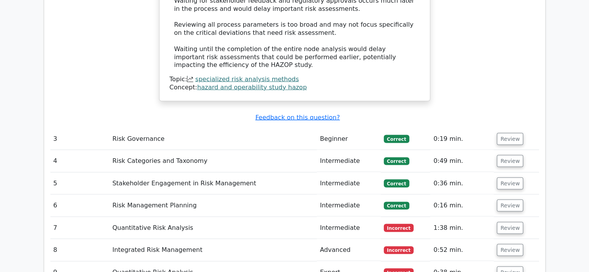
scroll to position [1588, 0]
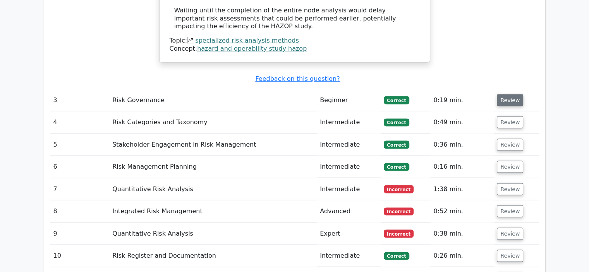
click at [501, 94] on button "Review" at bounding box center [510, 100] width 26 height 12
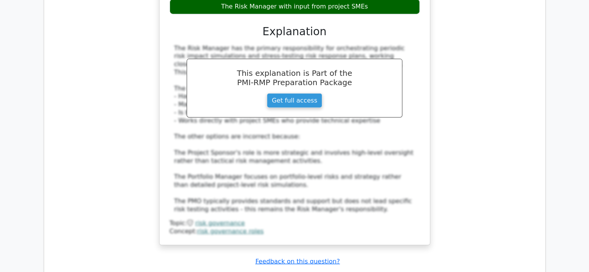
scroll to position [1936, 0]
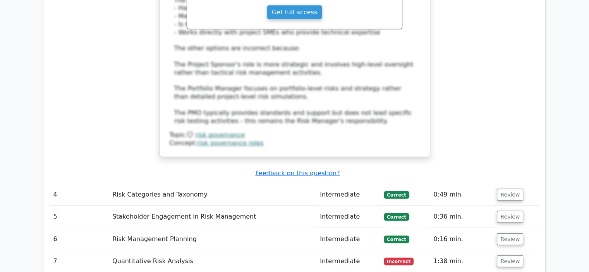
click at [510, 184] on td "Review" at bounding box center [516, 195] width 45 height 22
click at [508, 189] on button "Review" at bounding box center [510, 195] width 26 height 12
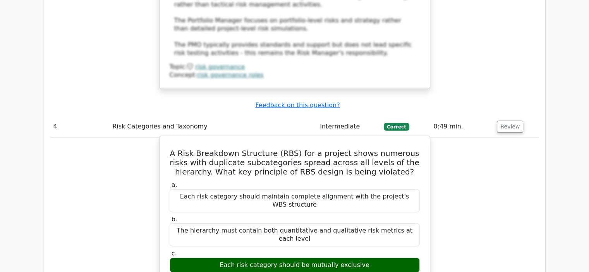
scroll to position [2014, 0]
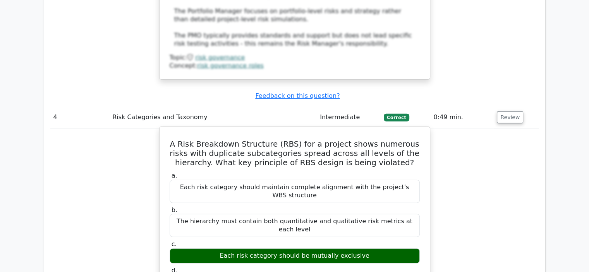
drag, startPoint x: 364, startPoint y: 186, endPoint x: 219, endPoint y: 184, distance: 144.8
click at [219, 249] on div "Each risk category should be mutually exclusive" at bounding box center [295, 256] width 250 height 15
copy div "Each risk category should be mutually exclusive"
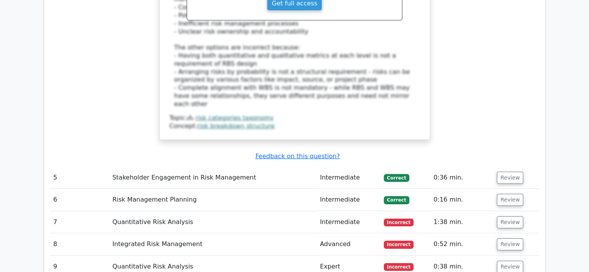
scroll to position [2401, 0]
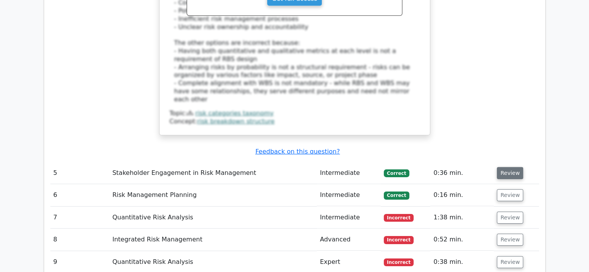
click at [509, 167] on button "Review" at bounding box center [510, 173] width 26 height 12
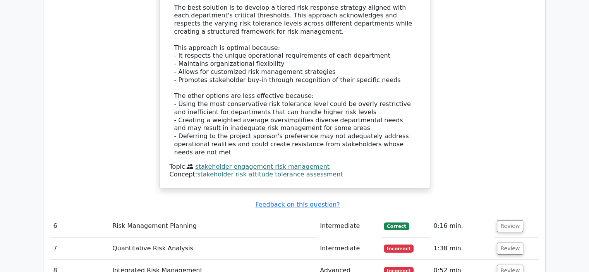
scroll to position [2827, 0]
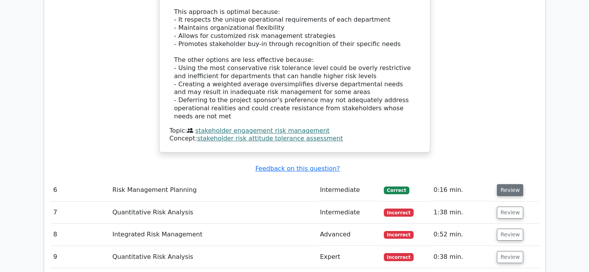
click at [503, 184] on button "Review" at bounding box center [510, 190] width 26 height 12
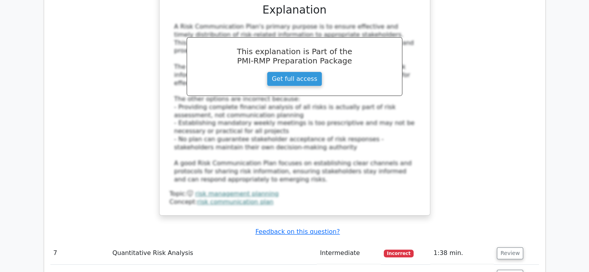
scroll to position [3214, 0]
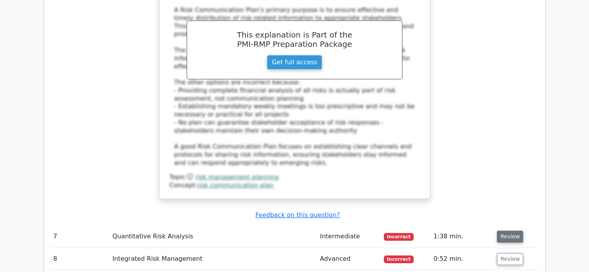
click at [506, 231] on button "Review" at bounding box center [510, 237] width 26 height 12
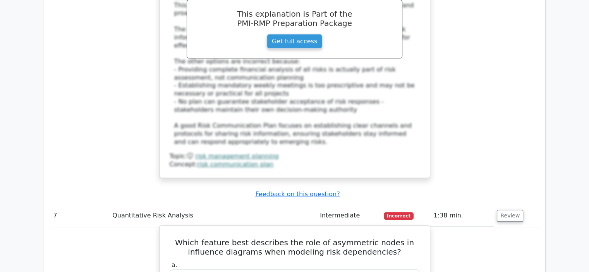
scroll to position [3253, 0]
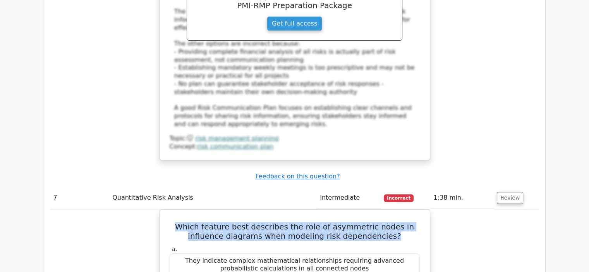
drag, startPoint x: 379, startPoint y: 95, endPoint x: 158, endPoint y: 77, distance: 222.3
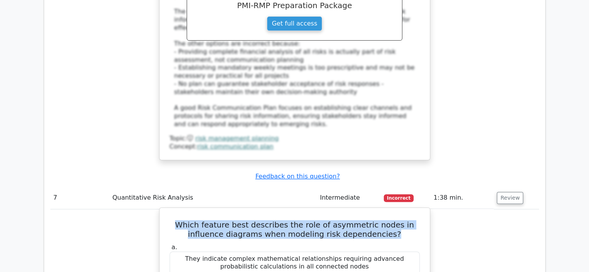
copy h5 "Which feature best describes the role of asymmetric nodes in influence diagrams…"
drag, startPoint x: 340, startPoint y: 231, endPoint x: 210, endPoint y: 224, distance: 130.3
copy div "They represent unbalanced relationships between risk factors that affect outcom…"
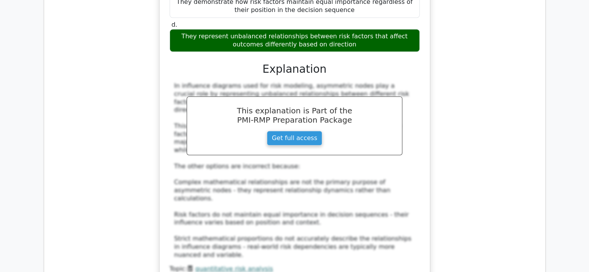
scroll to position [3601, 0]
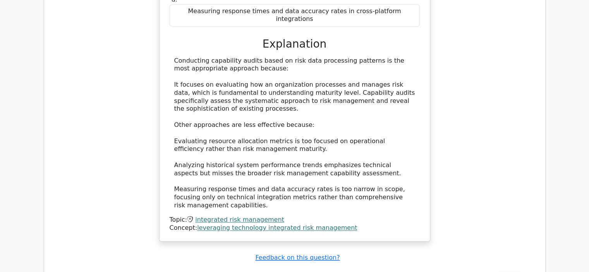
scroll to position [4066, 0]
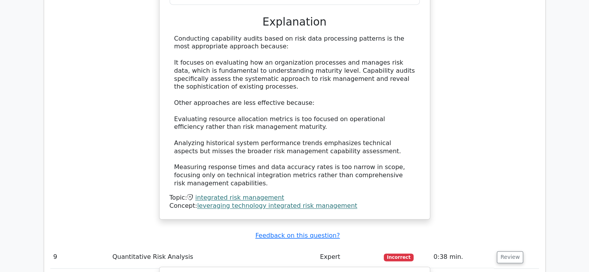
scroll to position [4105, 0]
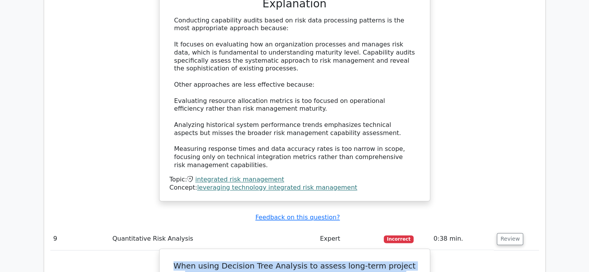
drag, startPoint x: 334, startPoint y: 94, endPoint x: 178, endPoint y: 74, distance: 157.3
click at [178, 261] on h5 "When using Decision Tree Analysis to assess long-term project investments, whic…" at bounding box center [295, 275] width 252 height 28
copy h5 "When using Decision Tree Analysis to assess long-term project investments, whic…"
drag, startPoint x: 391, startPoint y: 119, endPoint x: 200, endPoint y: 119, distance: 191.7
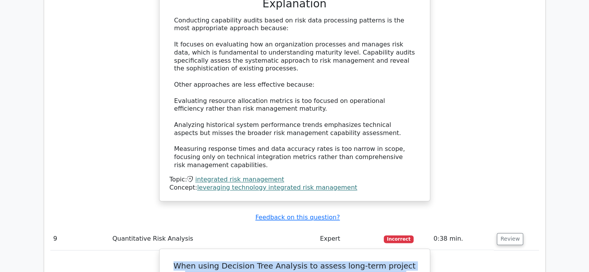
copy div "Applying discount rates to future cash flows at each decision node"
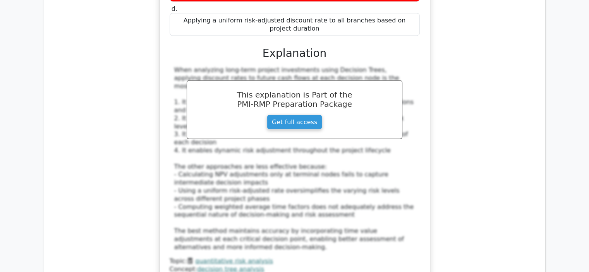
scroll to position [4531, 0]
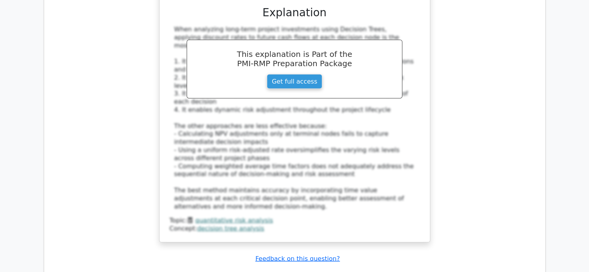
drag, startPoint x: 333, startPoint y: 168, endPoint x: 209, endPoint y: 135, distance: 129.1
copy h5 "During Monte Carlo simulation, a project manager notices that when one variable…"
drag, startPoint x: 378, startPoint y: 221, endPoint x: 201, endPoint y: 222, distance: 177.0
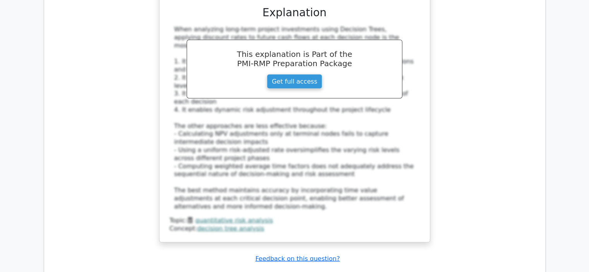
copy div "Multivariate negative correlation between variables"
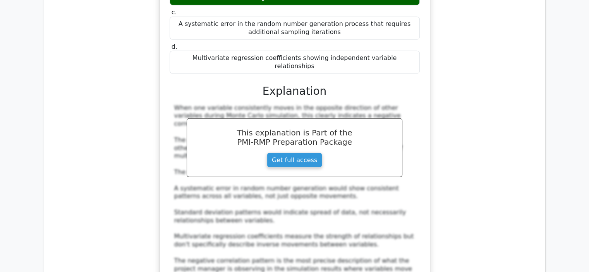
scroll to position [5034, 0]
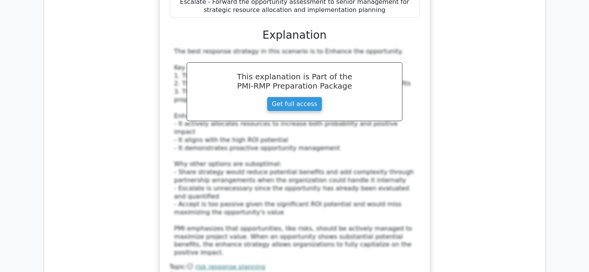
scroll to position [5460, 0]
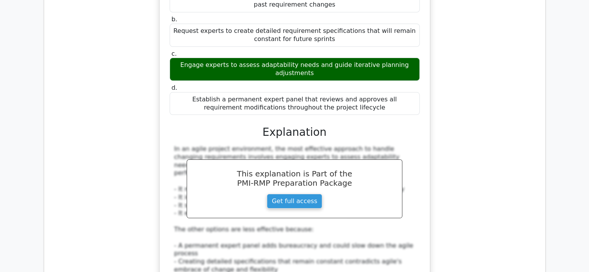
scroll to position [5963, 0]
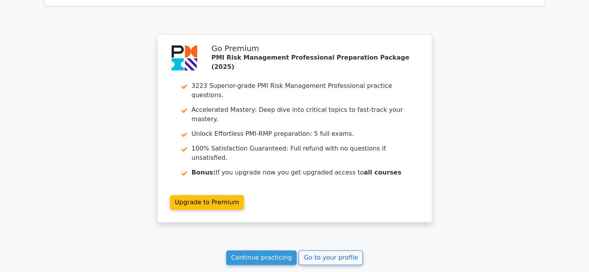
scroll to position [3679, 0]
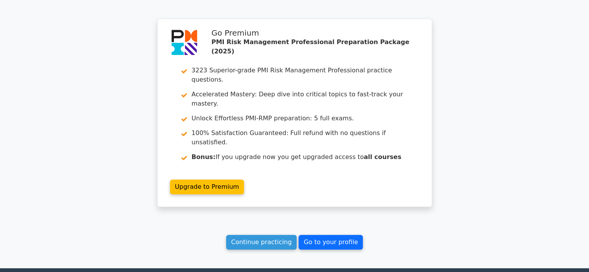
click at [323, 235] on link "Go to your profile" at bounding box center [331, 242] width 64 height 15
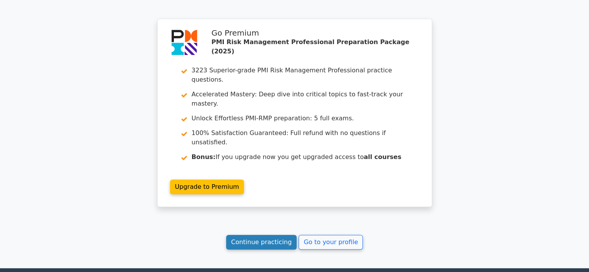
click at [272, 235] on link "Continue practicing" at bounding box center [261, 242] width 71 height 15
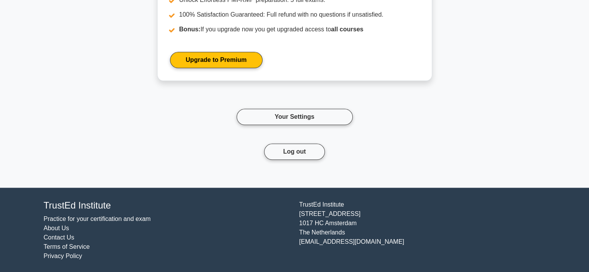
scroll to position [3617, 0]
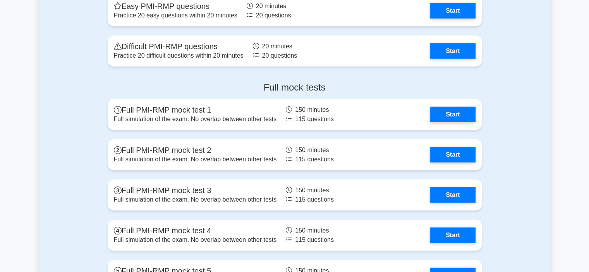
scroll to position [2168, 0]
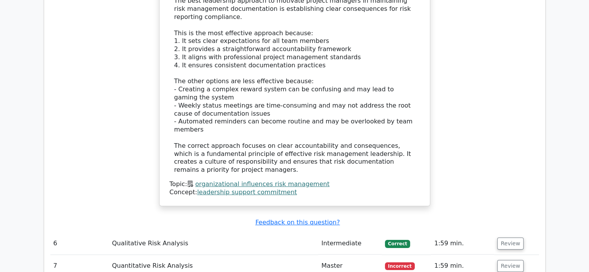
scroll to position [2662, 0]
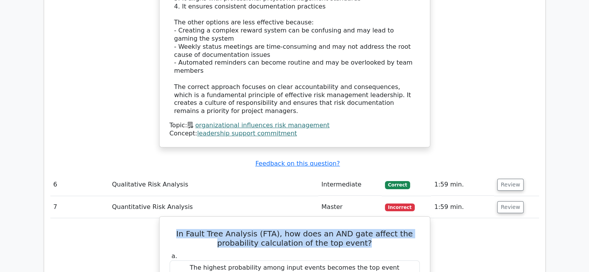
drag, startPoint x: 369, startPoint y: 130, endPoint x: 164, endPoint y: 114, distance: 205.8
copy h5 "In Fault Tree Analysis (FTA), how does an AND gate affect the probability calcu…"
drag, startPoint x: 391, startPoint y: 240, endPoint x: 197, endPoint y: 241, distance: 194.8
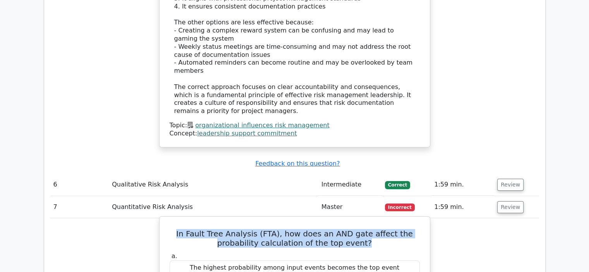
copy div "The probabilities of all input events are multiplied together"
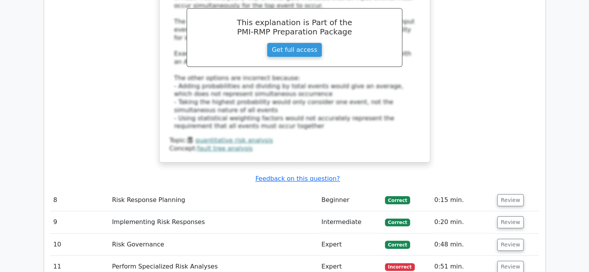
scroll to position [3088, 0]
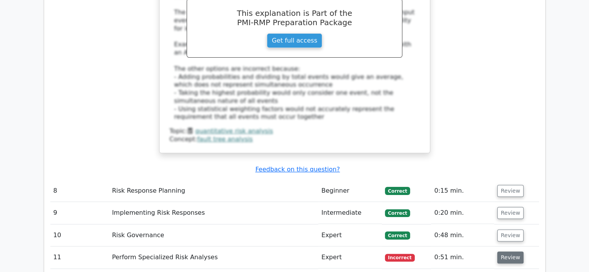
click at [510, 252] on button "Review" at bounding box center [510, 258] width 26 height 12
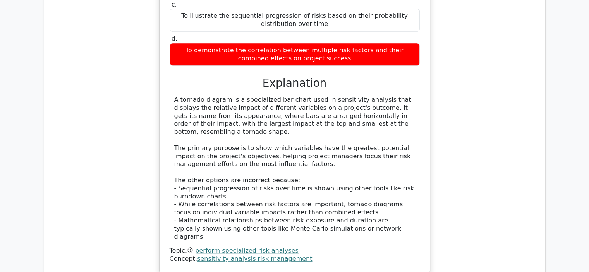
scroll to position [3514, 0]
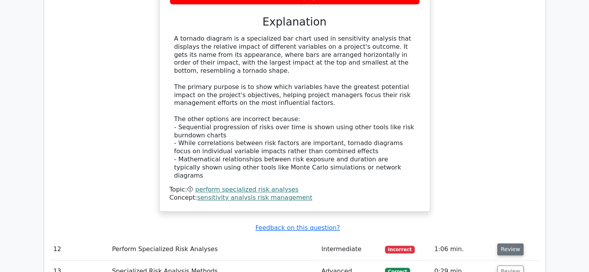
click at [501, 244] on button "Review" at bounding box center [510, 250] width 26 height 12
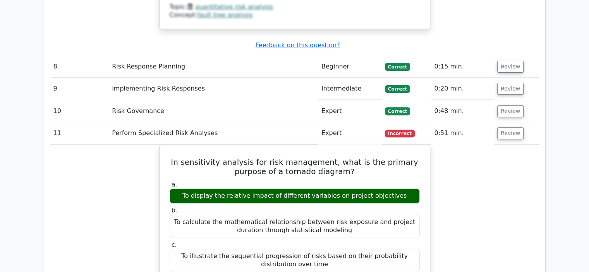
scroll to position [3204, 0]
